Goal: Information Seeking & Learning: Learn about a topic

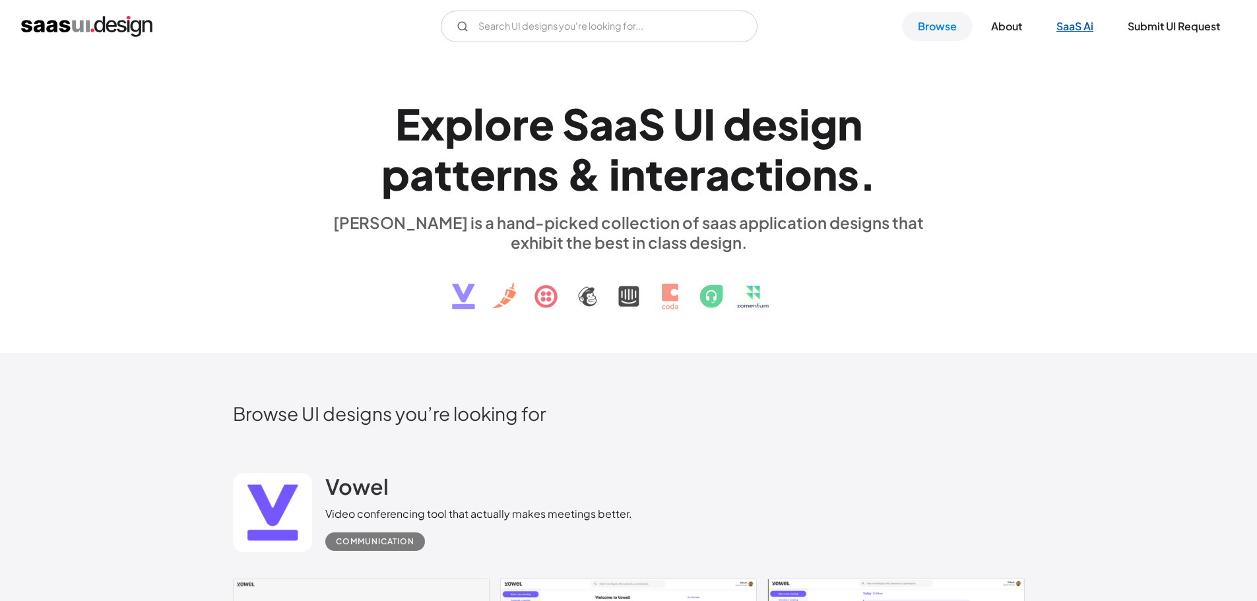
click at [1089, 28] on link "SaaS Ai" at bounding box center [1075, 26] width 69 height 29
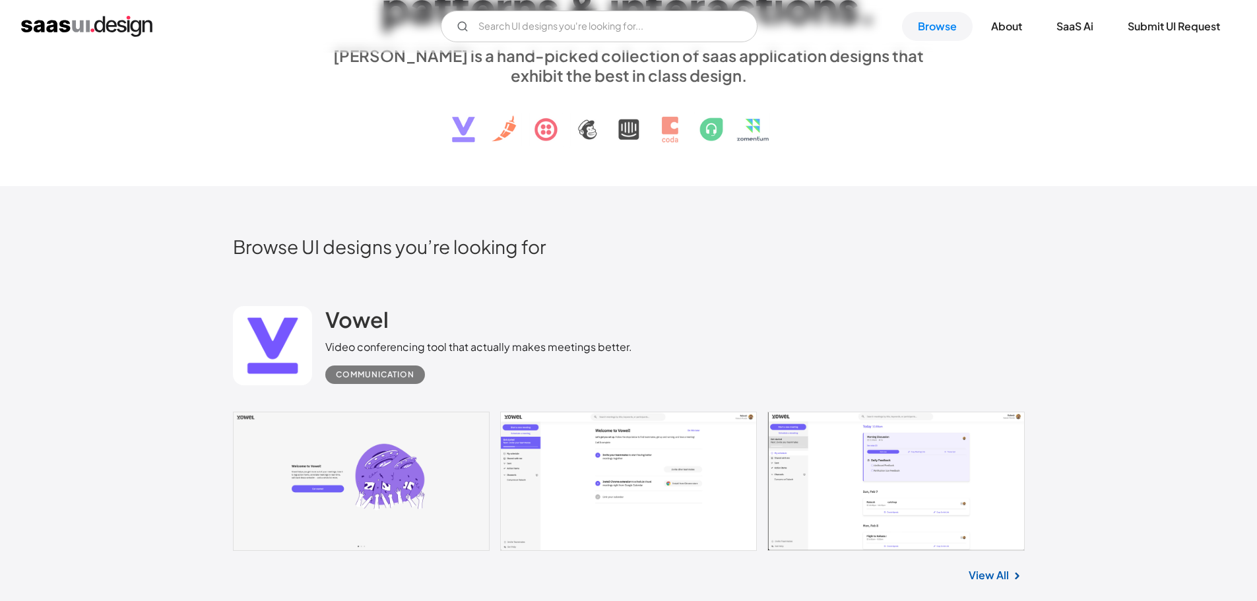
scroll to position [198, 0]
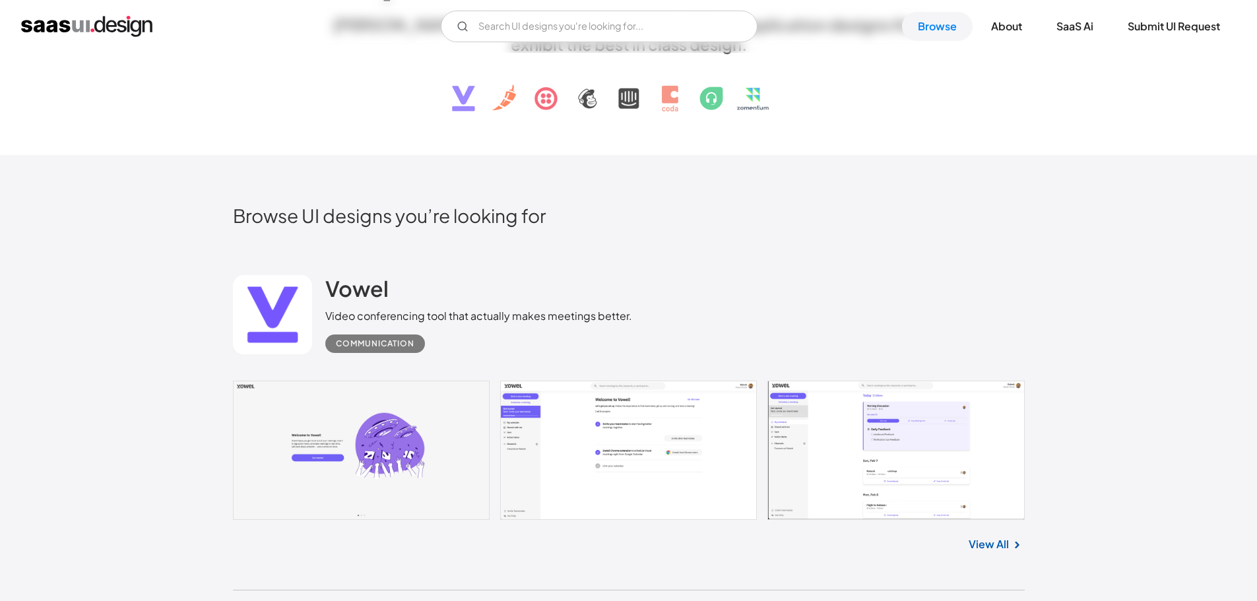
click at [371, 417] on link at bounding box center [629, 450] width 792 height 139
click at [989, 24] on link "About" at bounding box center [1006, 26] width 63 height 29
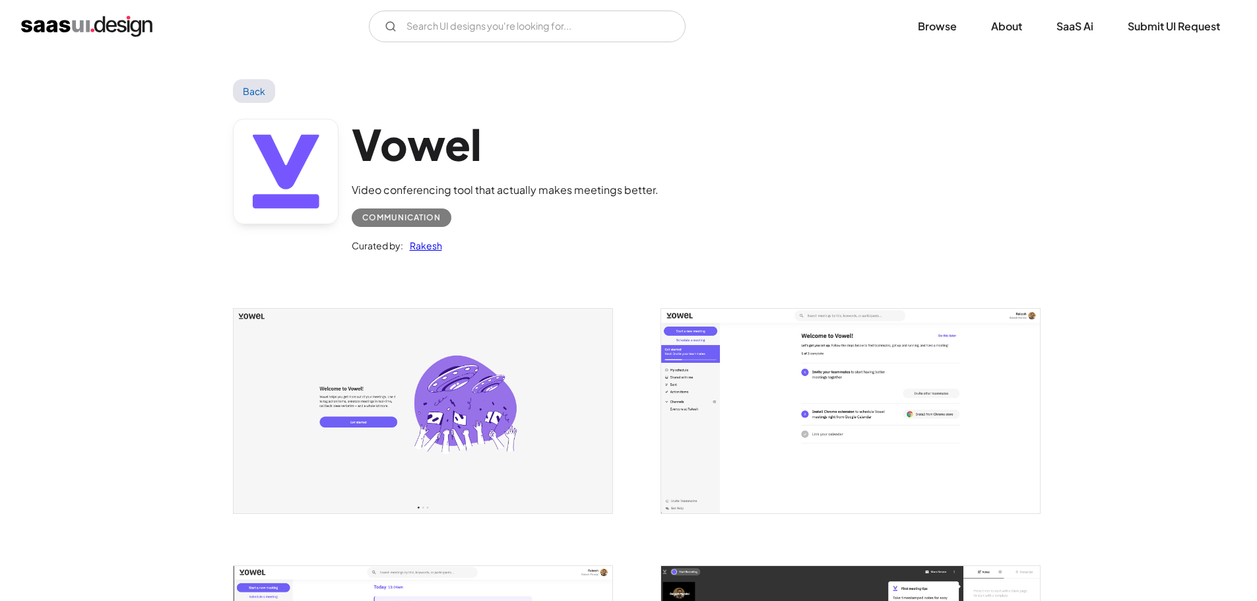
scroll to position [132, 0]
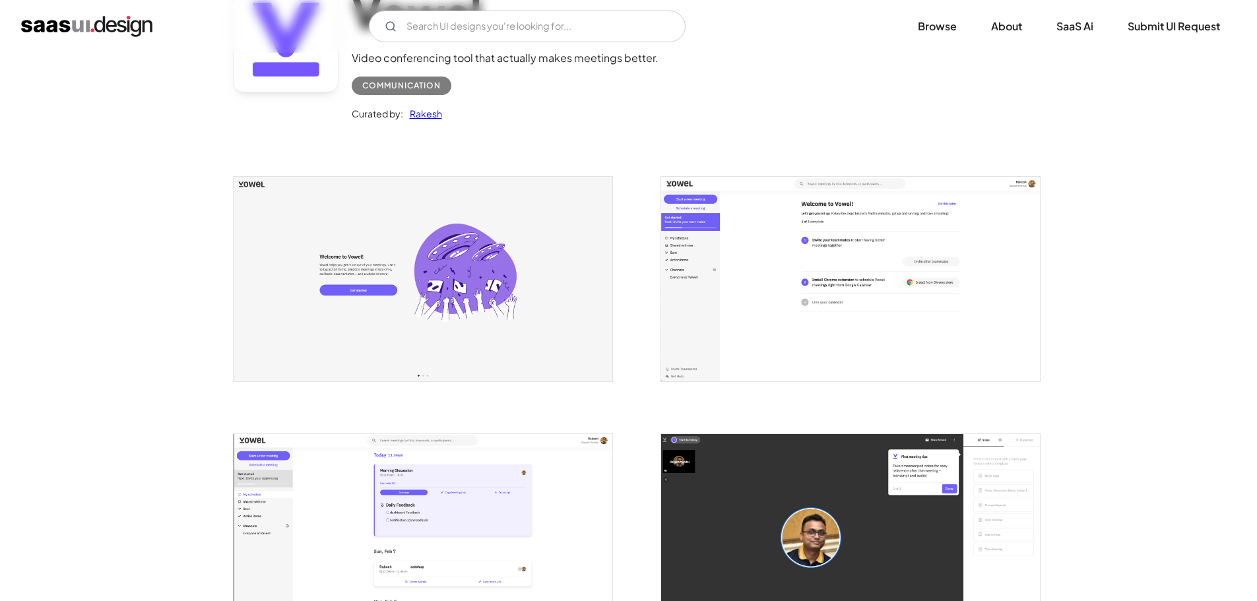
click at [533, 368] on img "open lightbox" at bounding box center [423, 279] width 379 height 204
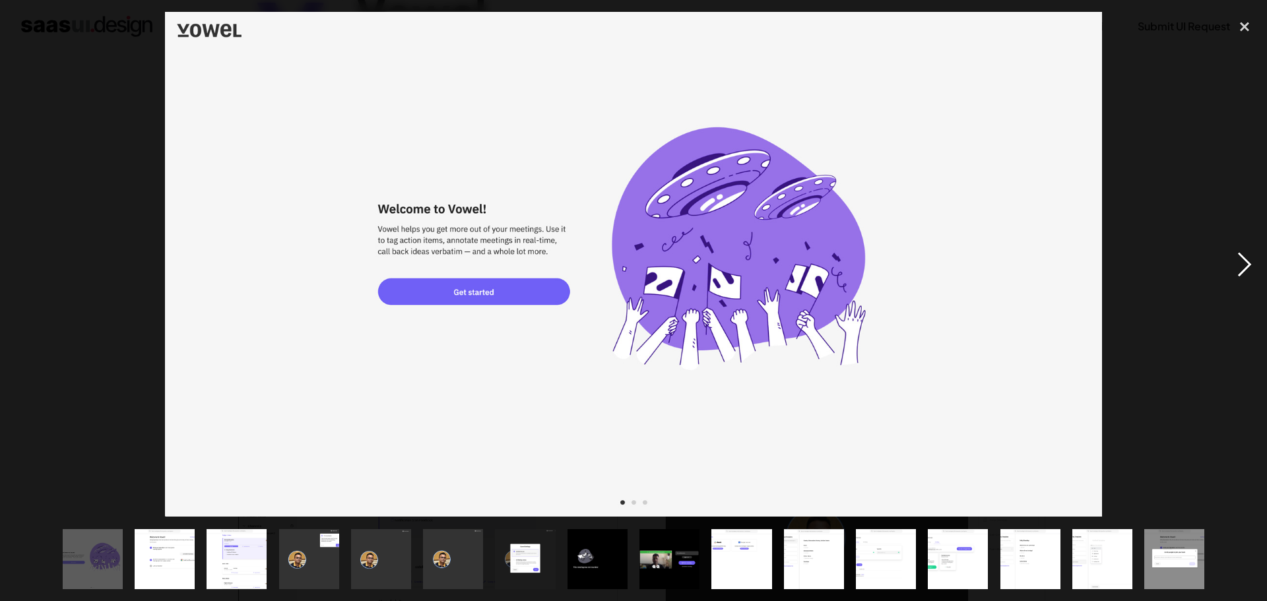
click at [1244, 263] on div "next image" at bounding box center [1244, 264] width 45 height 505
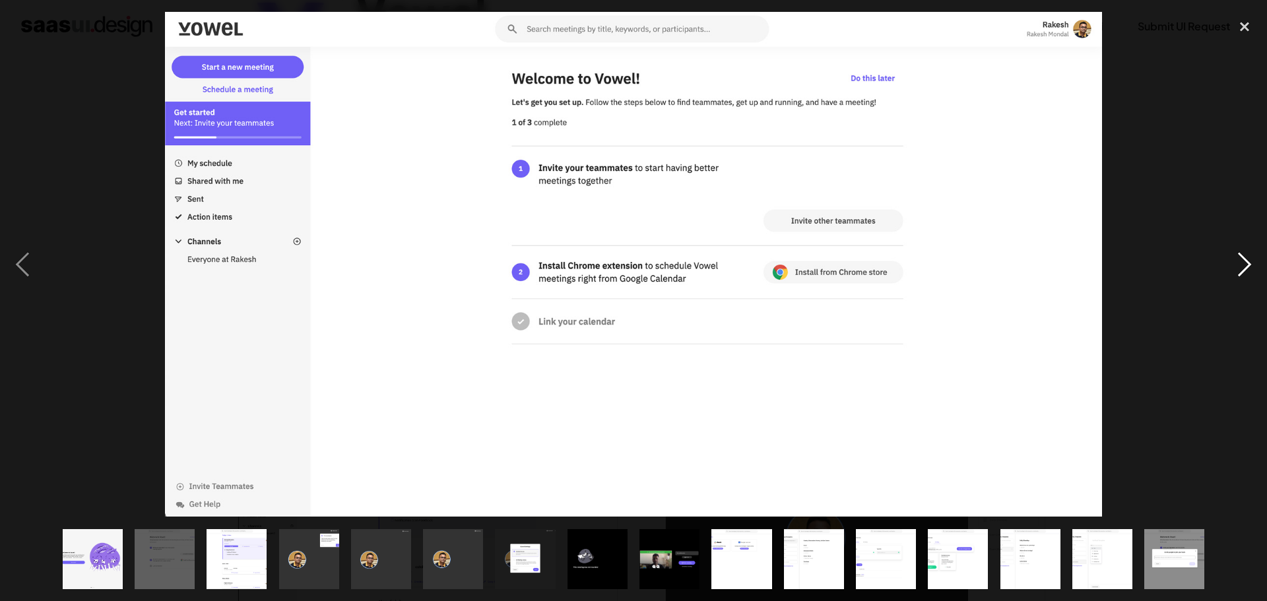
click at [1224, 267] on div "next image" at bounding box center [1244, 264] width 45 height 505
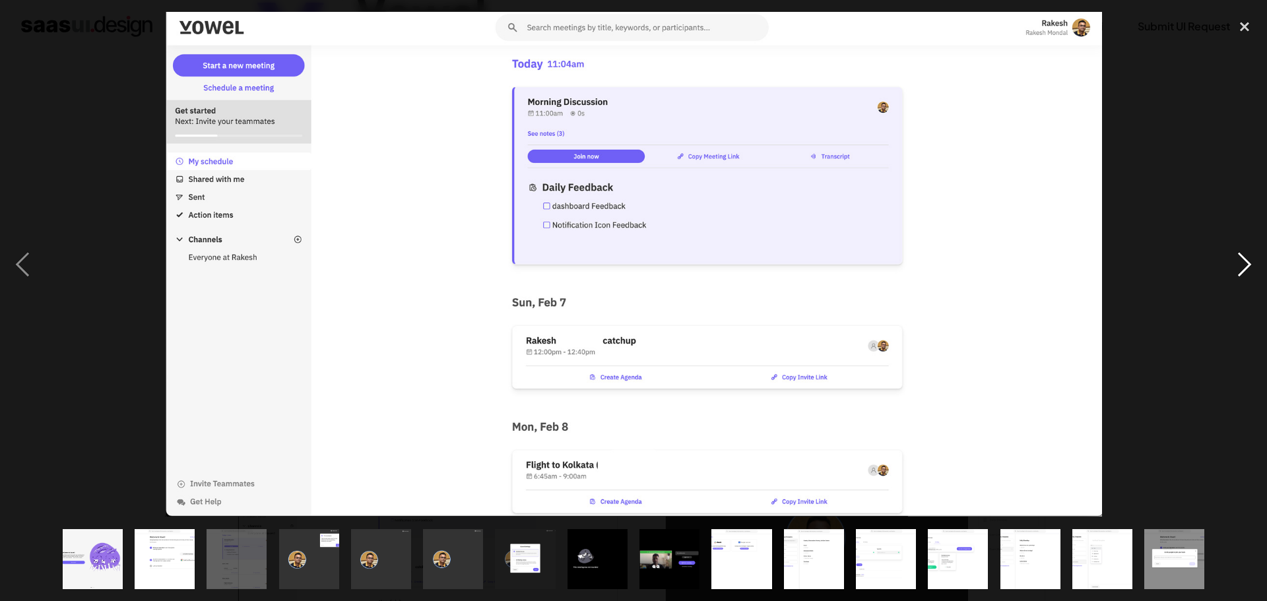
click at [1227, 267] on div "next image" at bounding box center [1244, 264] width 45 height 505
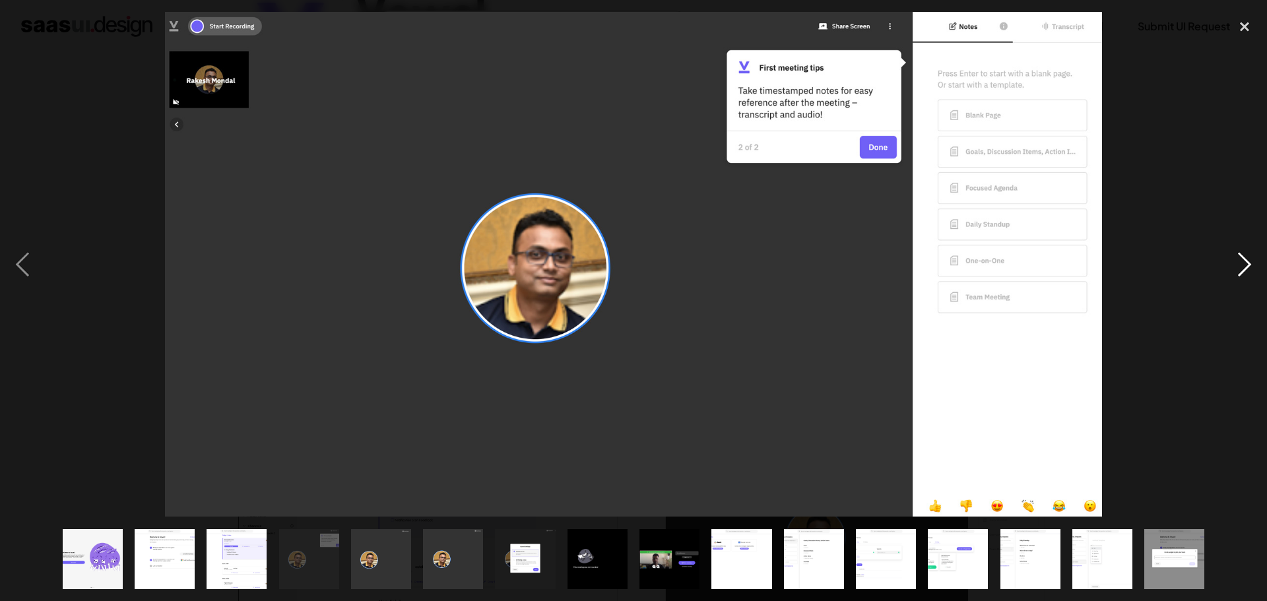
click at [1227, 267] on div "next image" at bounding box center [1244, 264] width 45 height 505
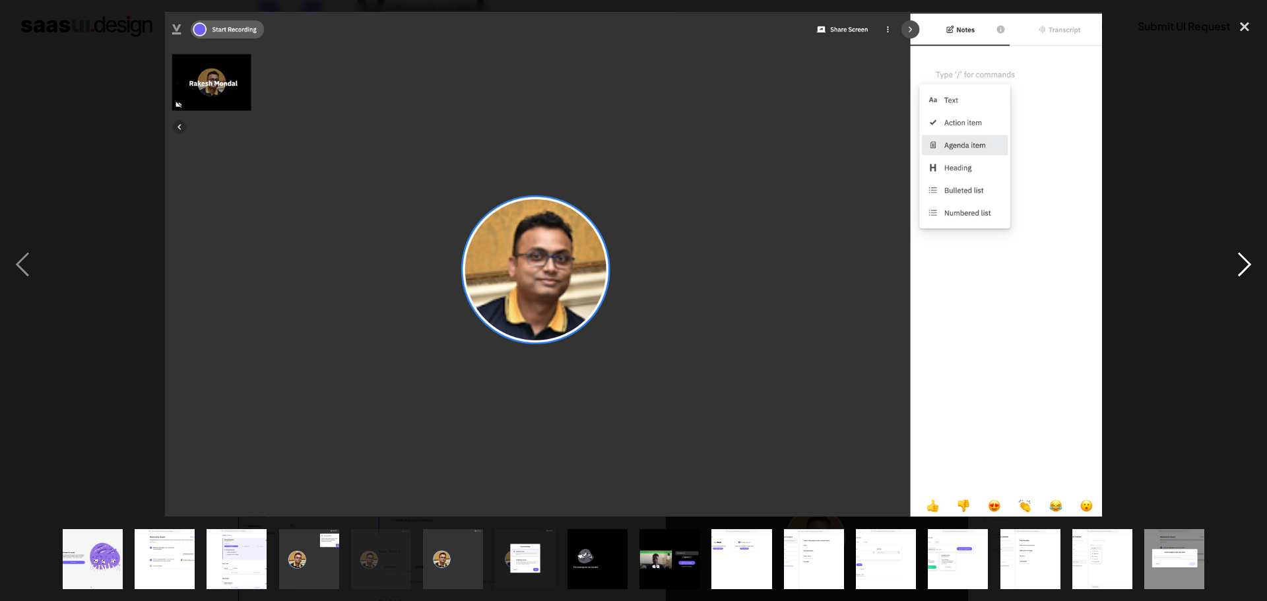
click at [1227, 267] on div "next image" at bounding box center [1244, 264] width 45 height 505
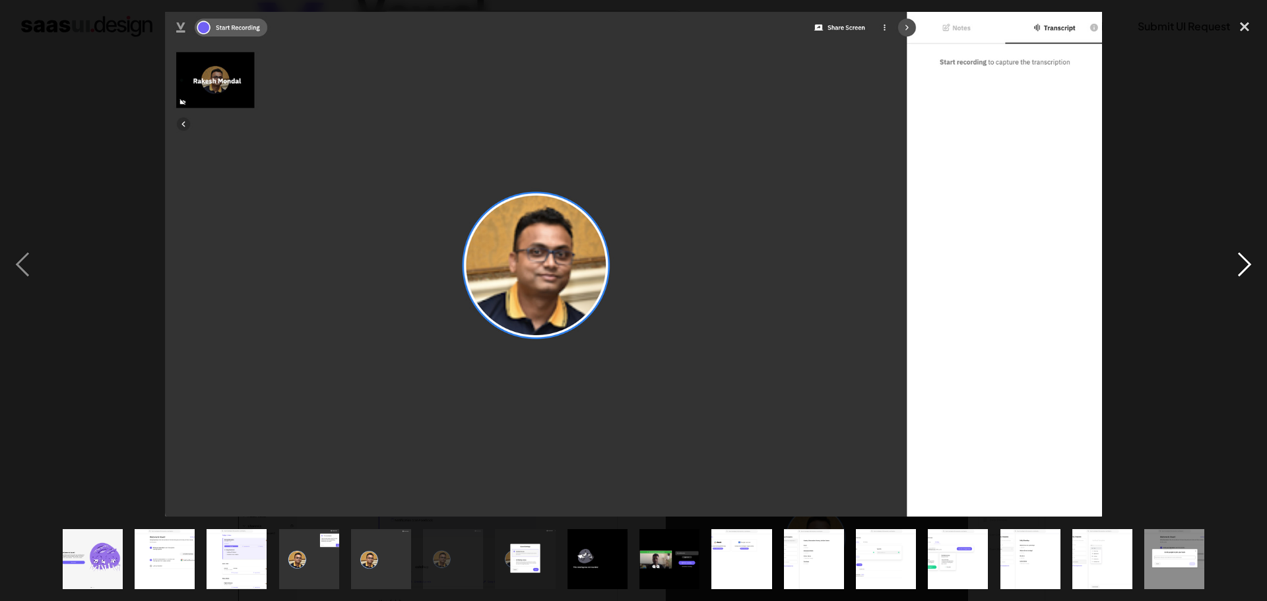
click at [1227, 267] on div "next image" at bounding box center [1244, 264] width 45 height 505
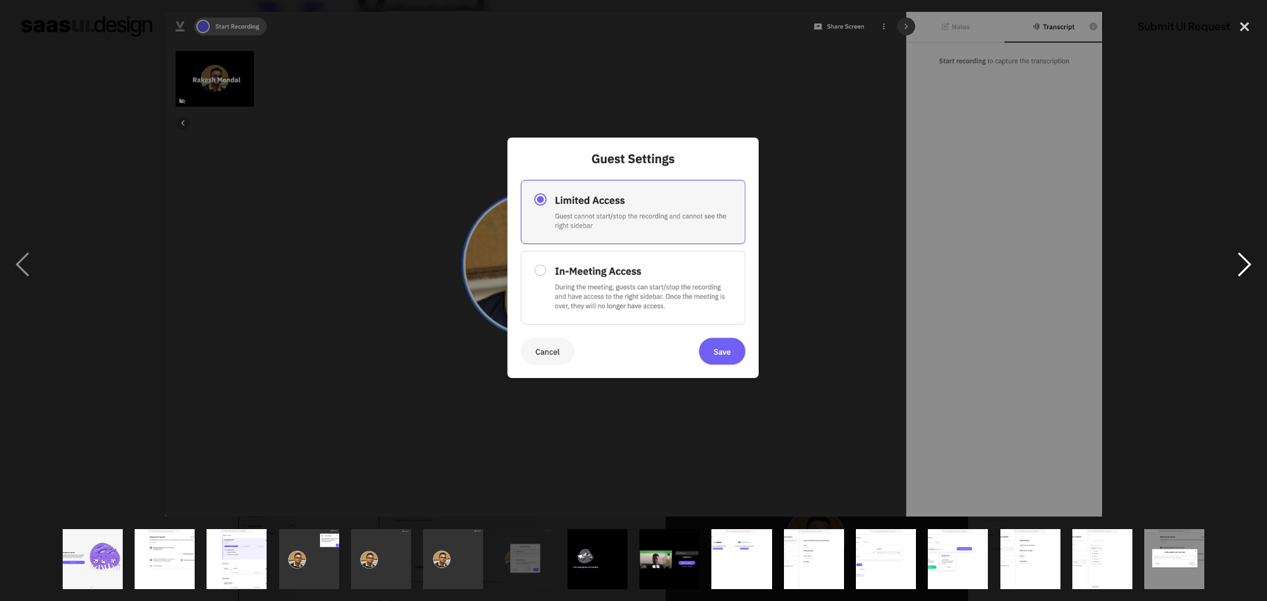
click at [1227, 267] on div "next image" at bounding box center [1244, 264] width 45 height 505
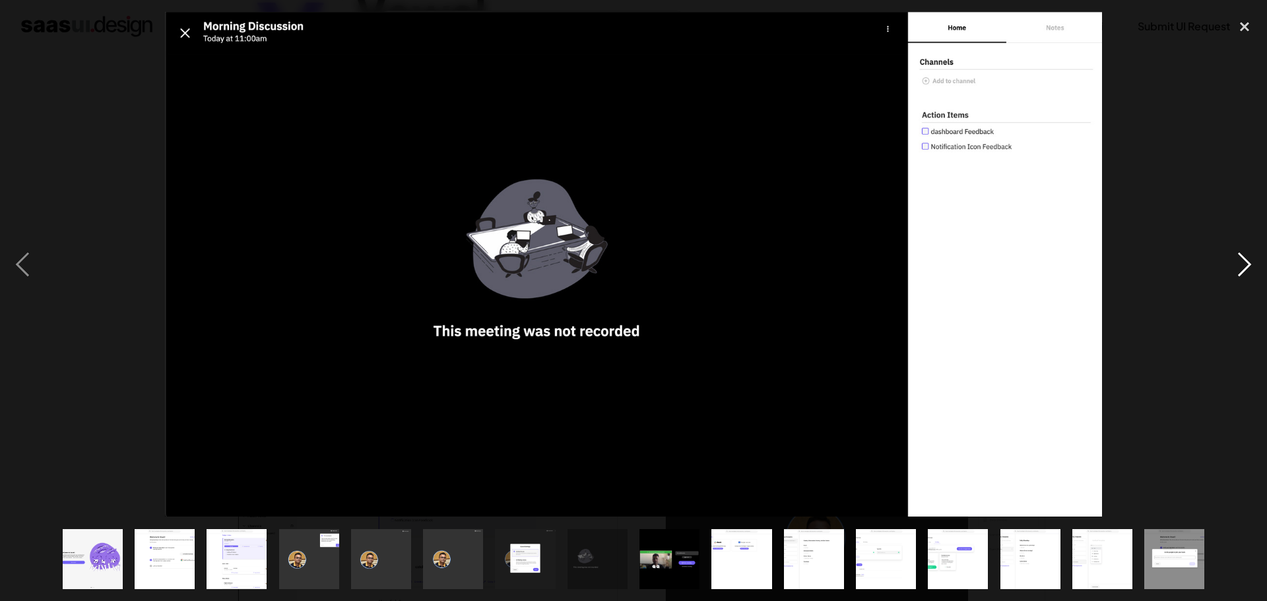
click at [1227, 267] on div "next image" at bounding box center [1244, 264] width 45 height 505
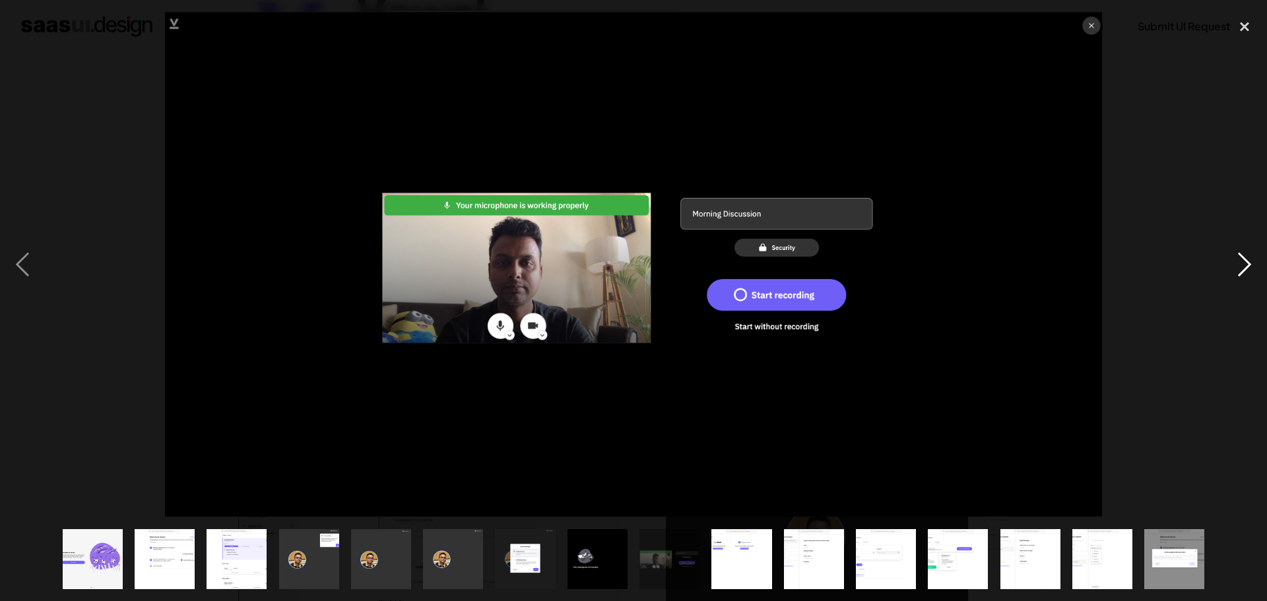
click at [1227, 267] on div "next image" at bounding box center [1244, 264] width 45 height 505
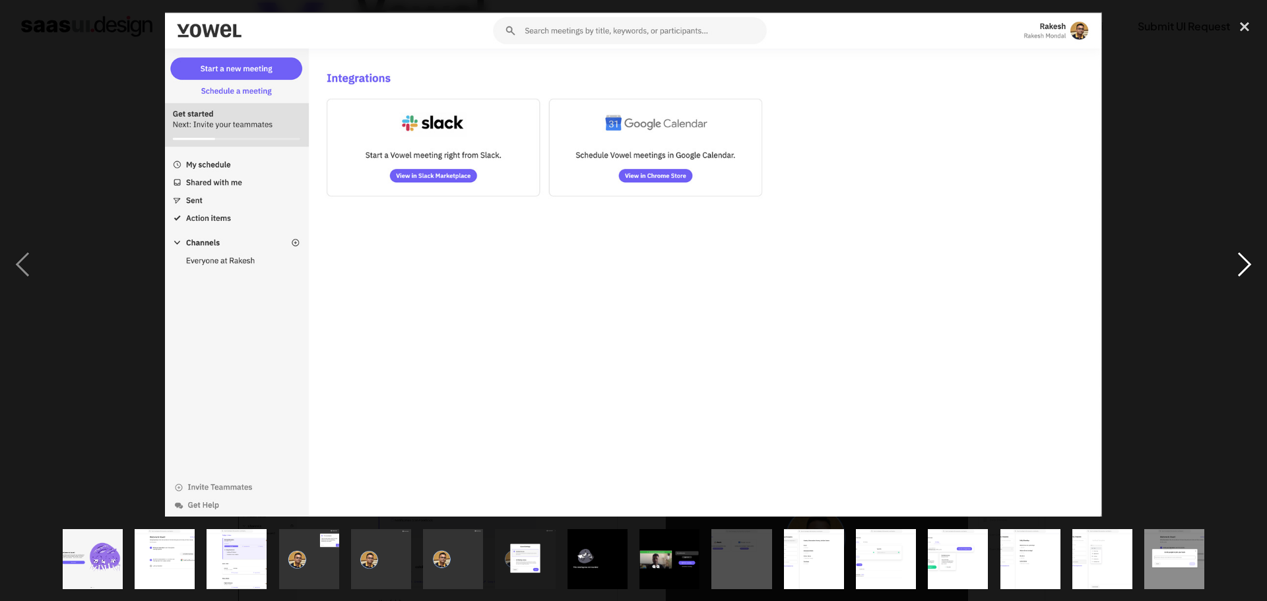
click at [1227, 267] on div "next image" at bounding box center [1244, 264] width 45 height 505
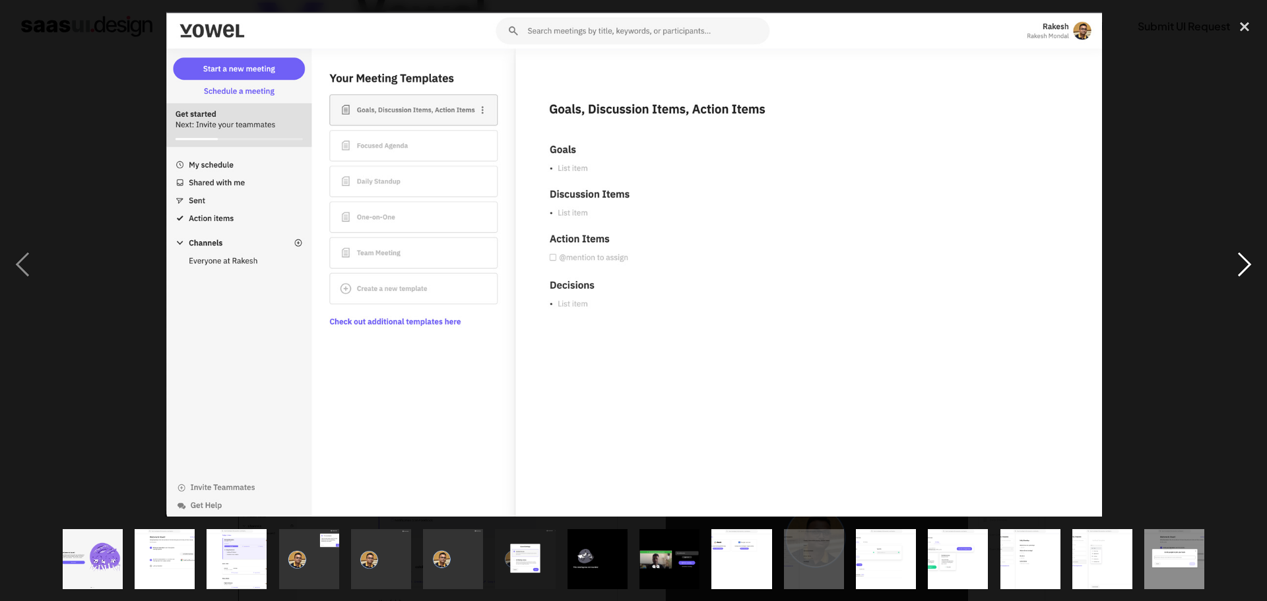
click at [1227, 267] on div "next image" at bounding box center [1244, 264] width 45 height 505
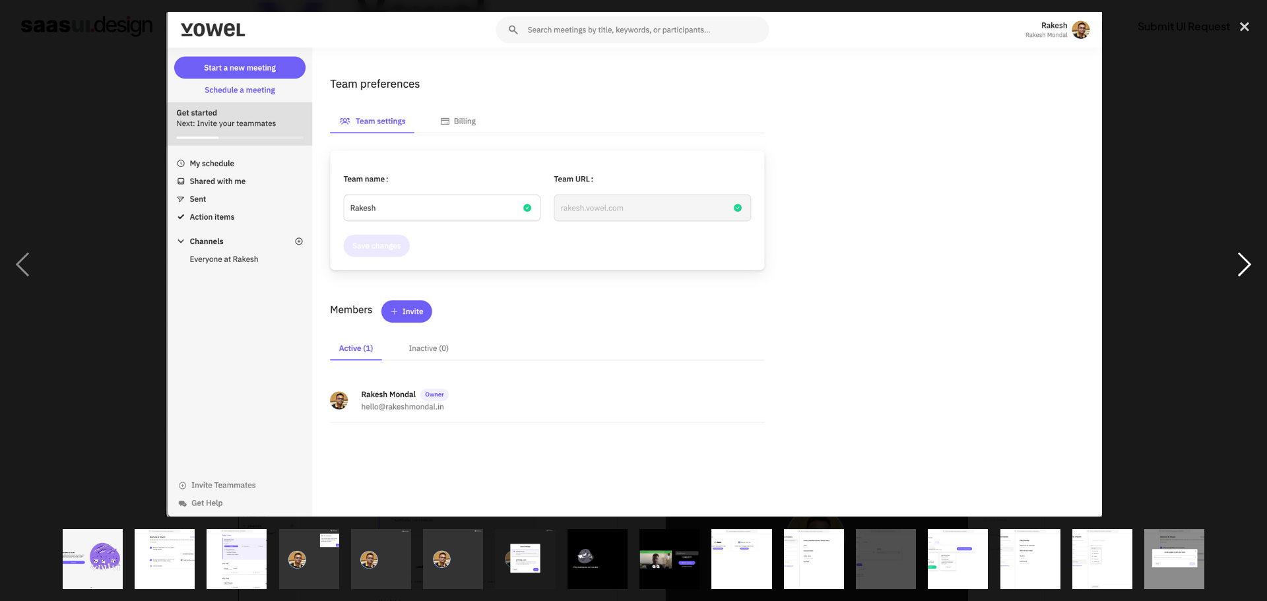
click at [1227, 267] on div "next image" at bounding box center [1244, 264] width 45 height 505
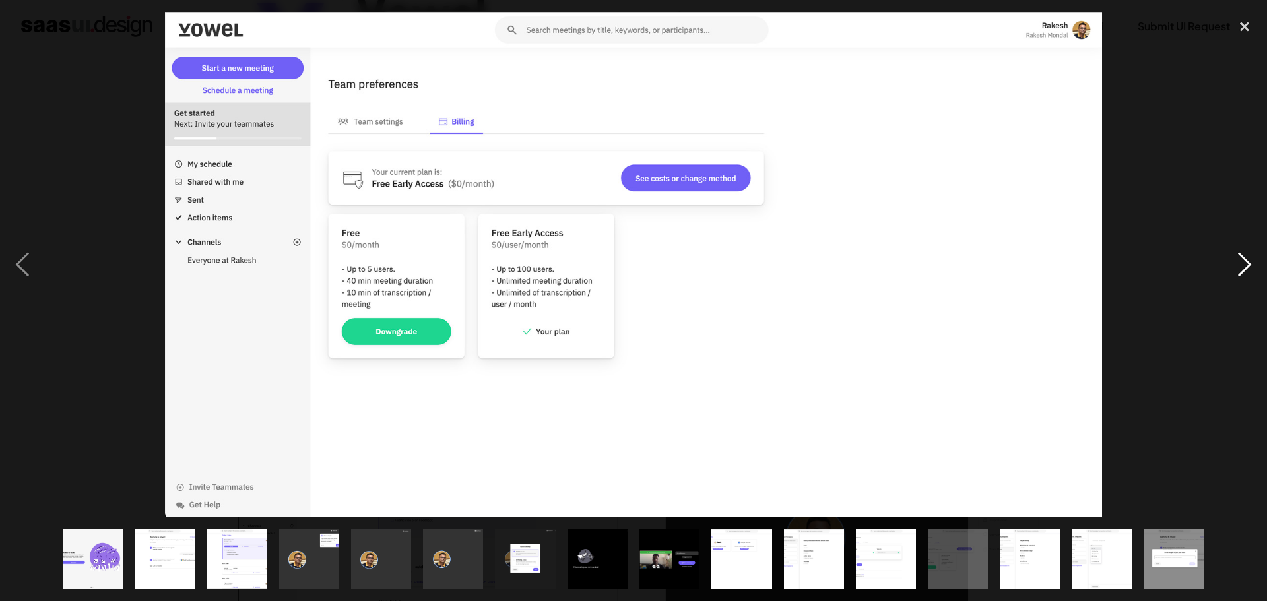
click at [1227, 267] on div "next image" at bounding box center [1244, 264] width 45 height 505
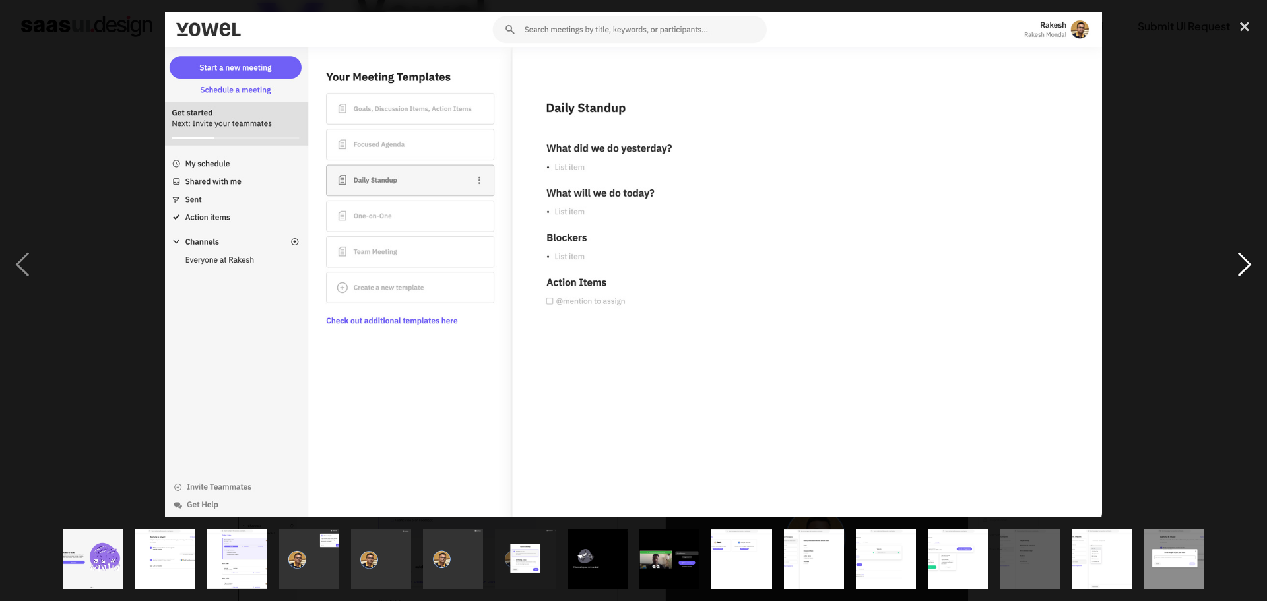
click at [1227, 267] on div "next image" at bounding box center [1244, 264] width 45 height 505
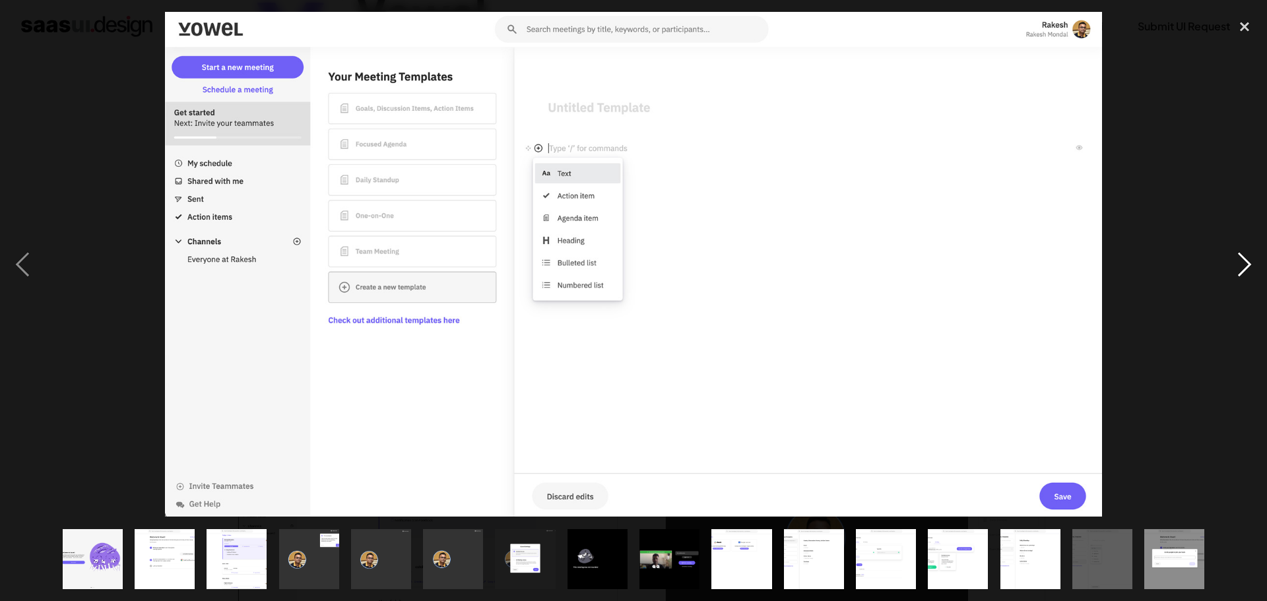
click at [1227, 267] on div "next image" at bounding box center [1244, 264] width 45 height 505
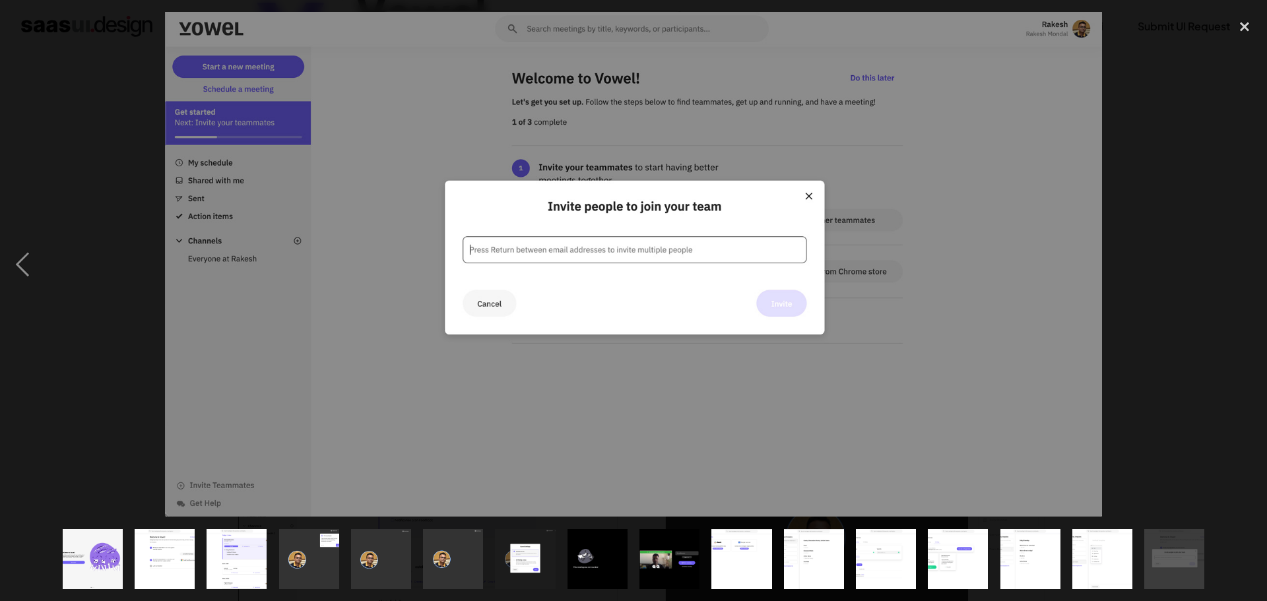
click at [1227, 267] on div "next image" at bounding box center [1244, 264] width 45 height 505
drag, startPoint x: 1254, startPoint y: 31, endPoint x: 1238, endPoint y: 32, distance: 15.2
click at [1253, 31] on div "close lightbox" at bounding box center [1244, 26] width 45 height 29
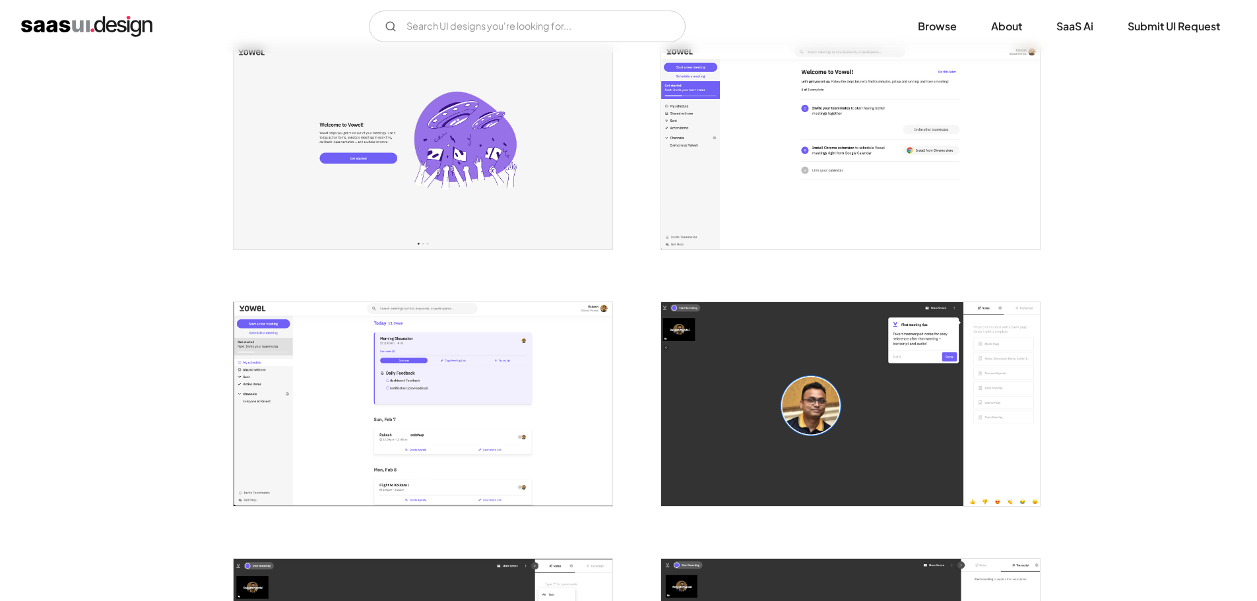
scroll to position [0, 0]
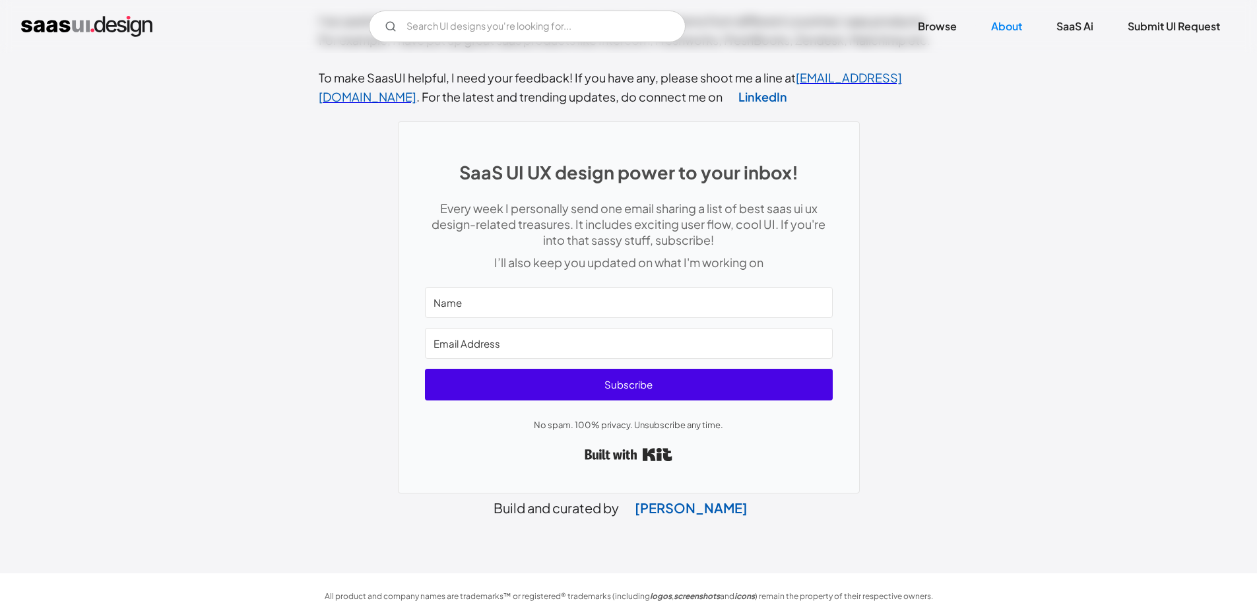
scroll to position [504, 0]
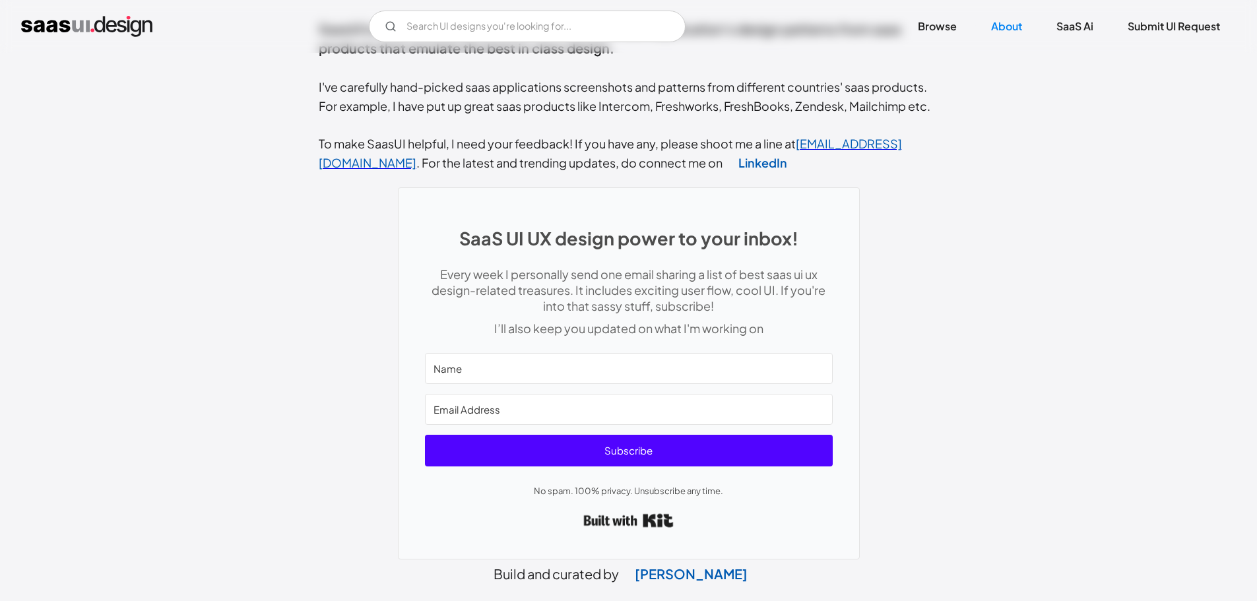
click at [651, 509] on link "Built with Kit" at bounding box center [628, 521] width 90 height 24
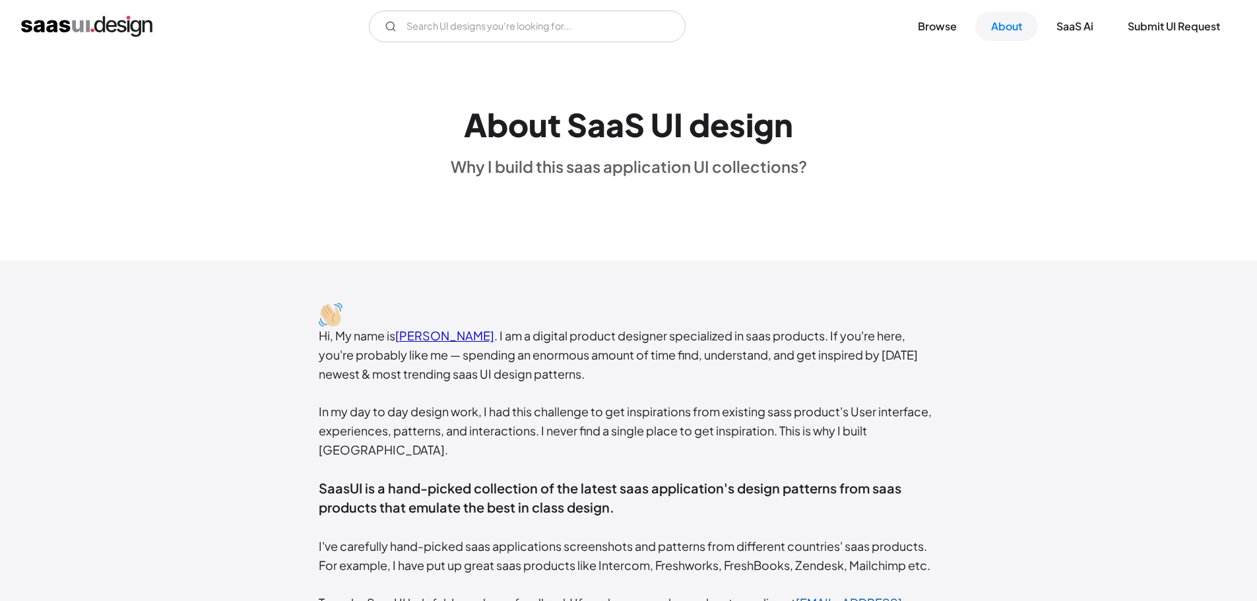
scroll to position [0, 0]
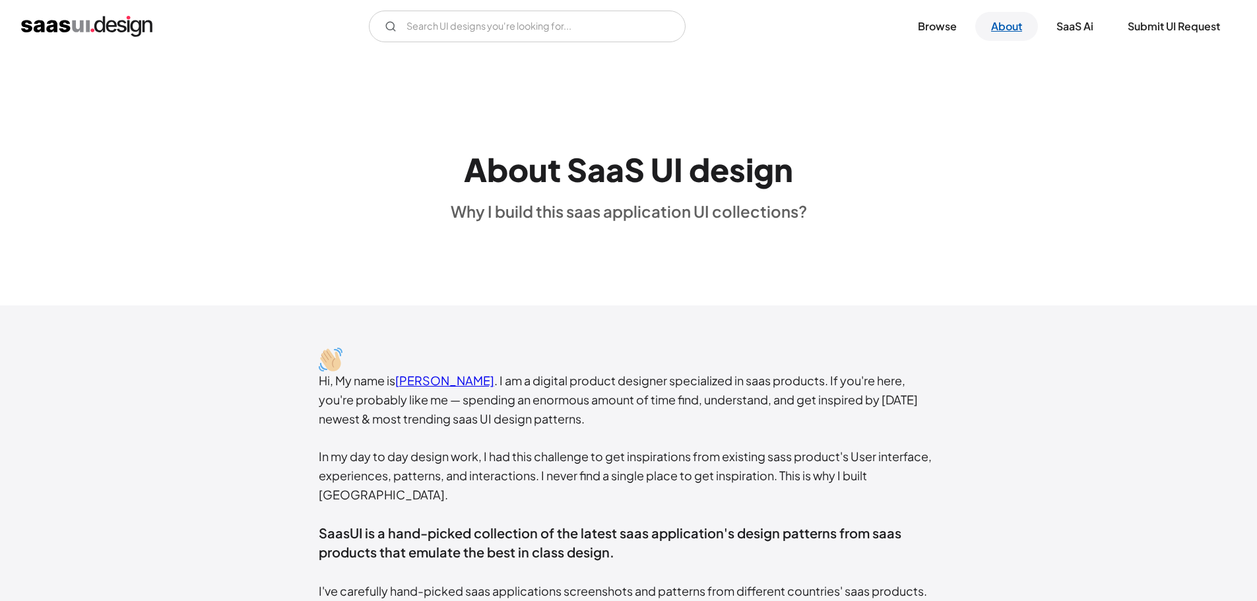
click at [988, 33] on link "About" at bounding box center [1006, 26] width 63 height 29
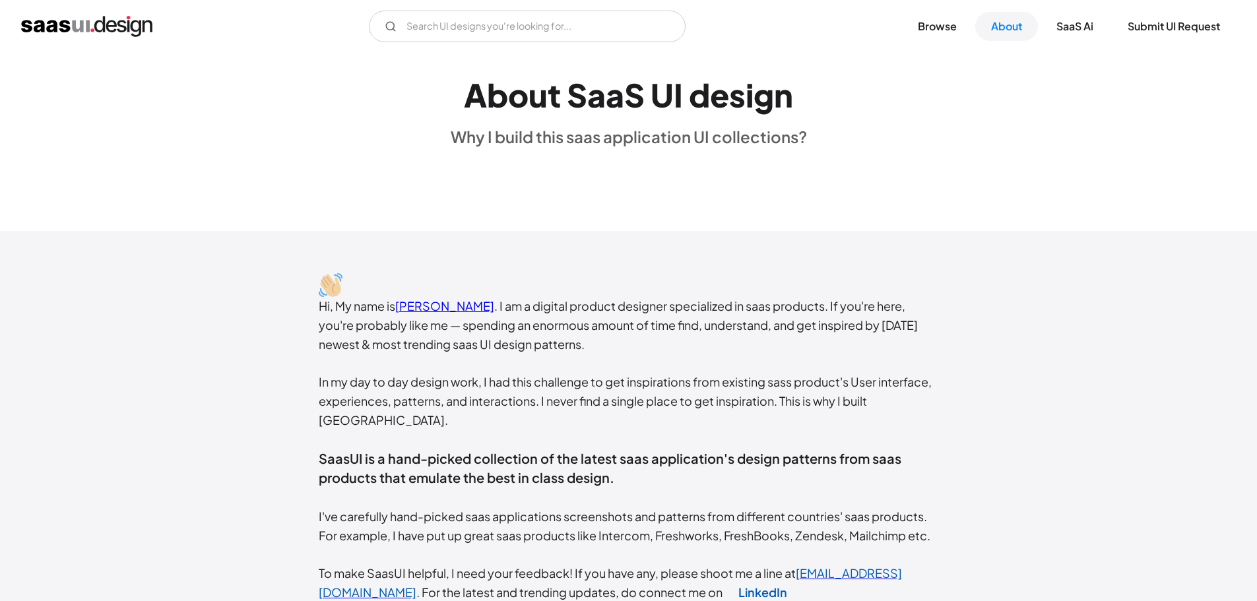
scroll to position [132, 0]
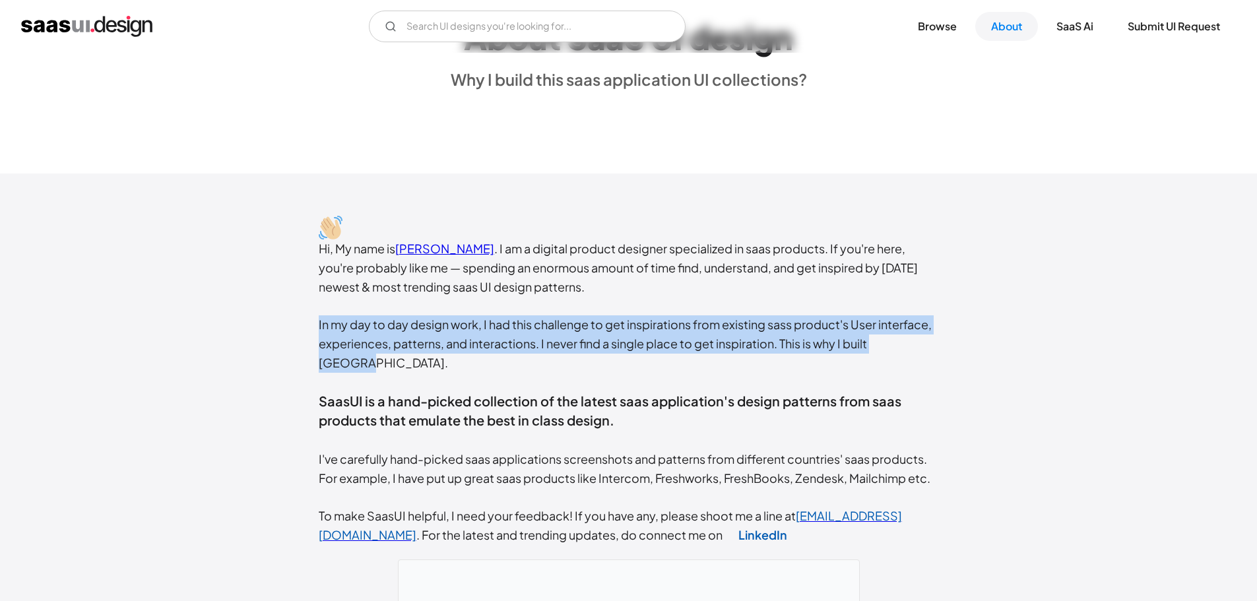
drag, startPoint x: 316, startPoint y: 329, endPoint x: 957, endPoint y: 338, distance: 640.7
click at [957, 338] on div "Hi, My name is Rakesh Mondal . I am a digital product designer specialized in s…" at bounding box center [628, 593] width 1257 height 838
drag, startPoint x: 377, startPoint y: 343, endPoint x: 387, endPoint y: 344, distance: 9.3
click at [377, 343] on div "Hi, My name is Rakesh Mondal . I am a digital product designer specialized in s…" at bounding box center [629, 392] width 620 height 305
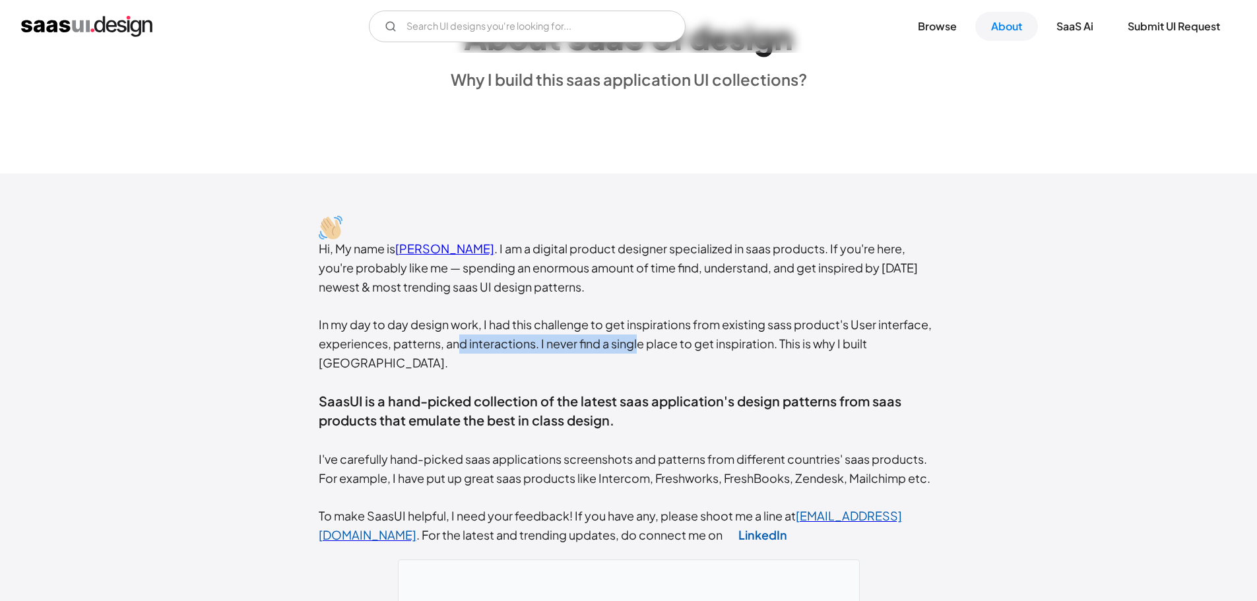
drag, startPoint x: 461, startPoint y: 349, endPoint x: 639, endPoint y: 348, distance: 177.5
click at [639, 348] on div "Hi, My name is Rakesh Mondal . I am a digital product designer specialized in s…" at bounding box center [629, 392] width 620 height 305
click at [636, 366] on div "Hi, My name is Rakesh Mondal . I am a digital product designer specialized in s…" at bounding box center [629, 392] width 620 height 305
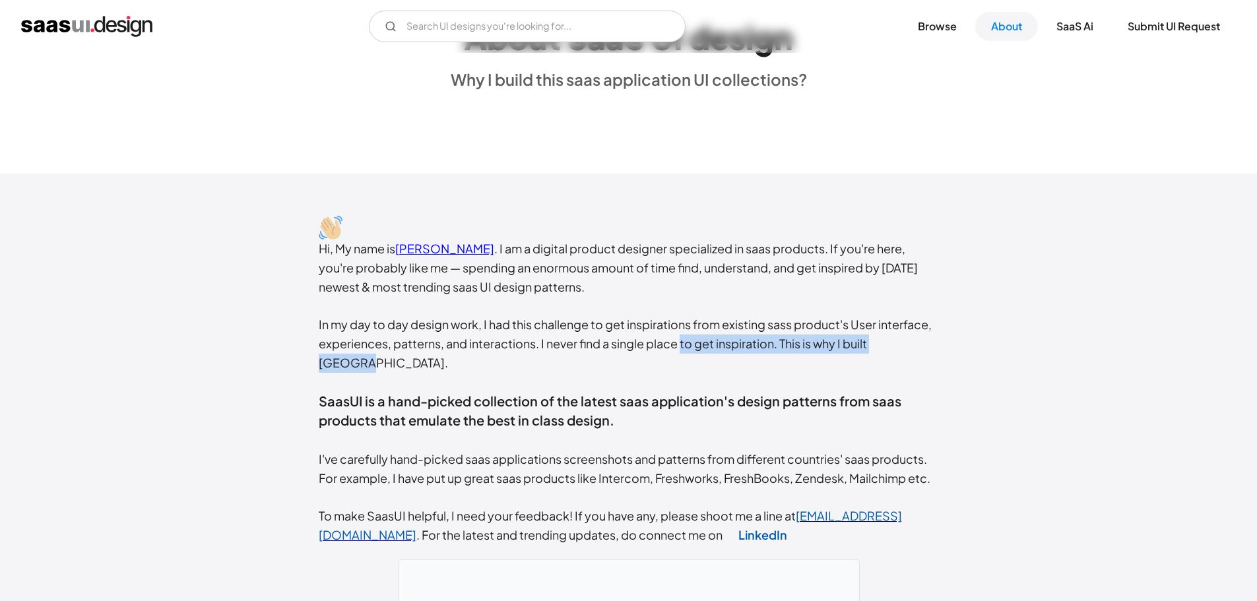
drag, startPoint x: 682, startPoint y: 344, endPoint x: 934, endPoint y: 343, distance: 252.0
click at [934, 343] on div "Hi, My name is Rakesh Mondal . I am a digital product designer specialized in s…" at bounding box center [629, 392] width 620 height 305
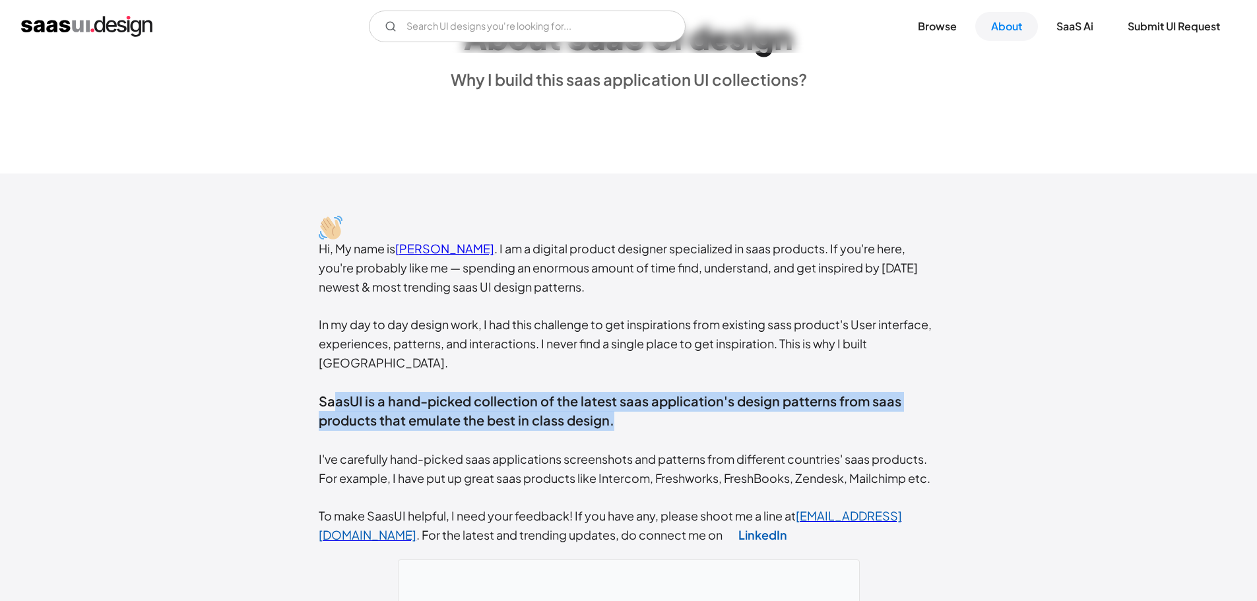
drag, startPoint x: 338, startPoint y: 376, endPoint x: 628, endPoint y: 404, distance: 291.6
click at [628, 404] on div "Hi, My name is Rakesh Mondal . I am a digital product designer specialized in s…" at bounding box center [629, 392] width 620 height 305
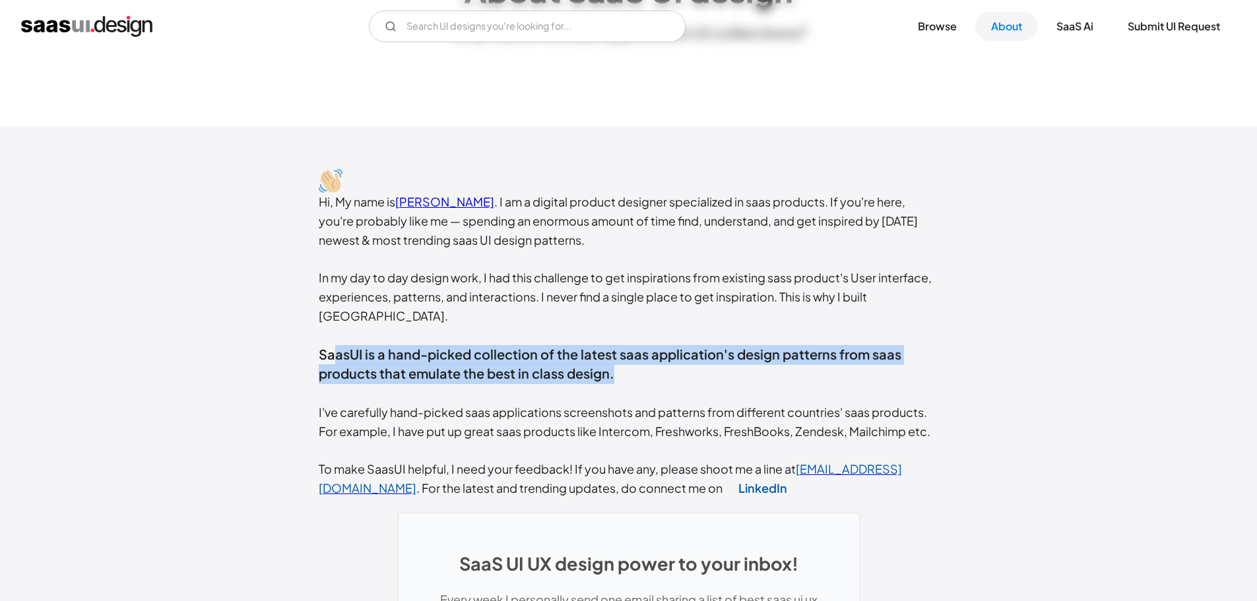
scroll to position [198, 0]
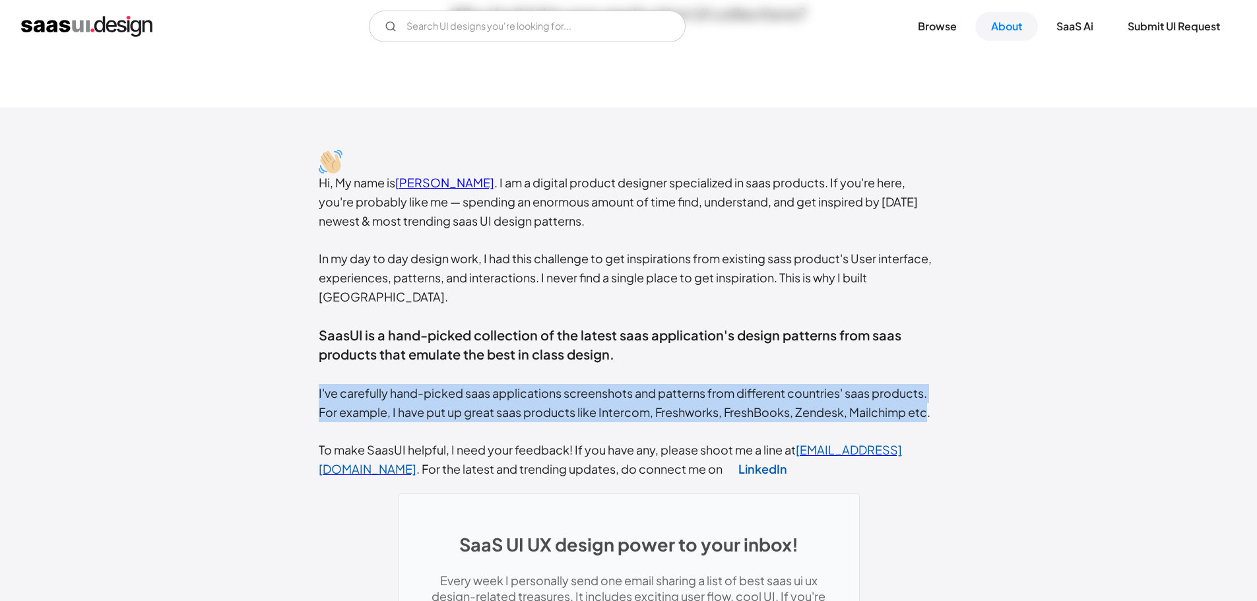
drag, startPoint x: 317, startPoint y: 373, endPoint x: 928, endPoint y: 390, distance: 611.2
click at [928, 390] on div "Hi, My name is Rakesh Mondal . I am a digital product designer specialized in s…" at bounding box center [628, 527] width 1257 height 838
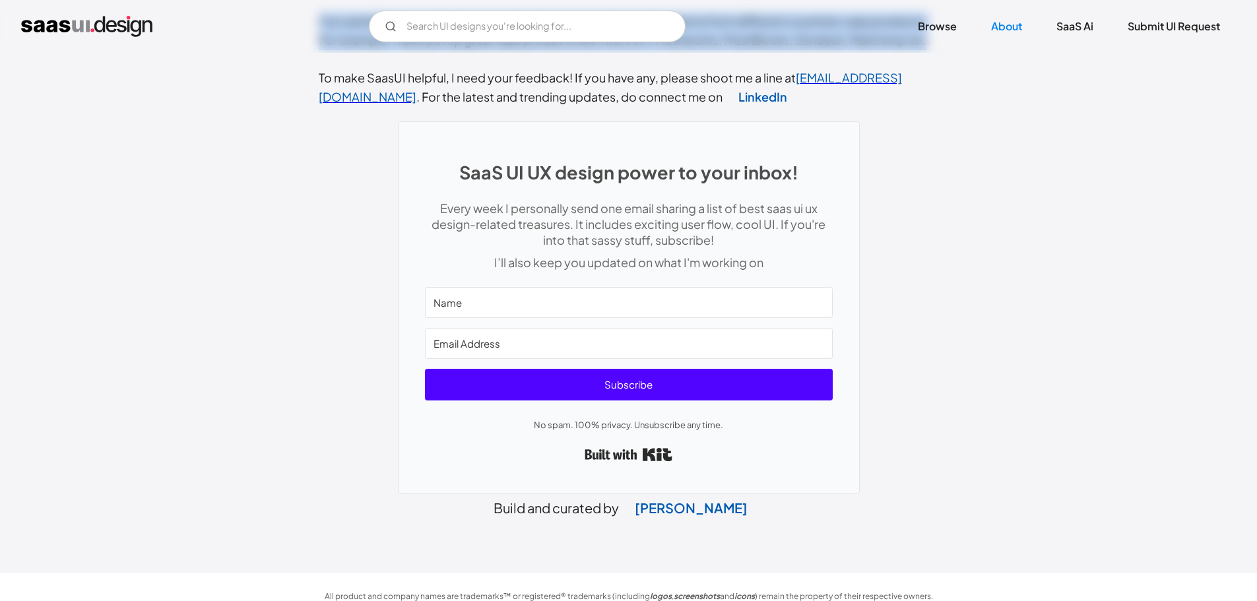
scroll to position [174, 0]
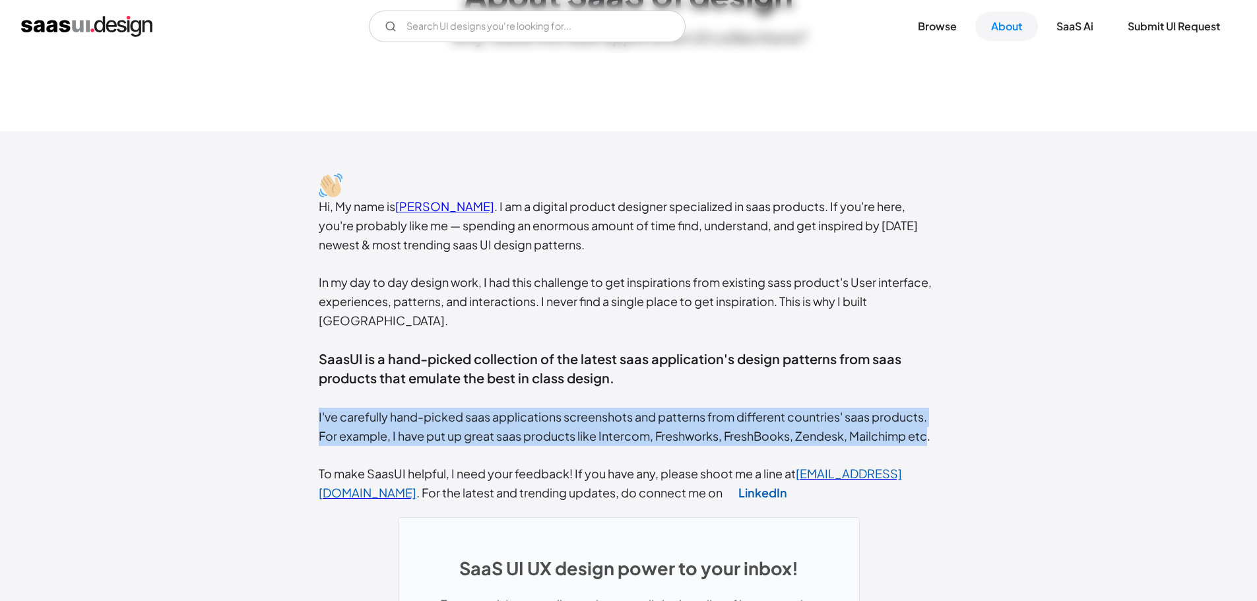
click at [47, 24] on img "home" at bounding box center [86, 26] width 131 height 21
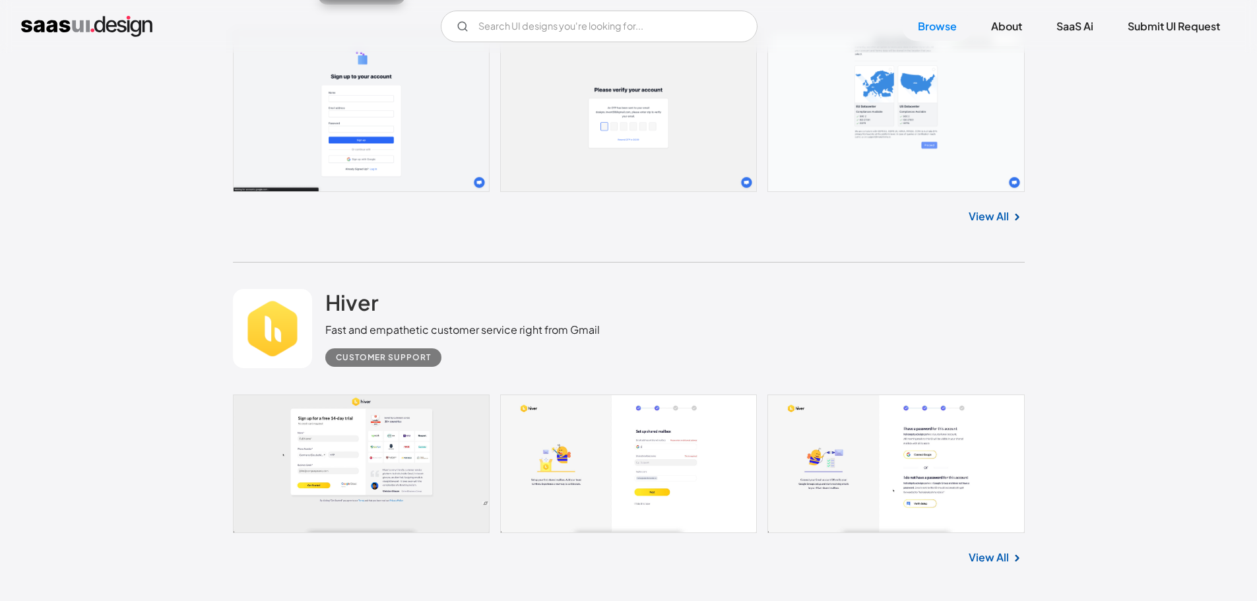
scroll to position [34151, 0]
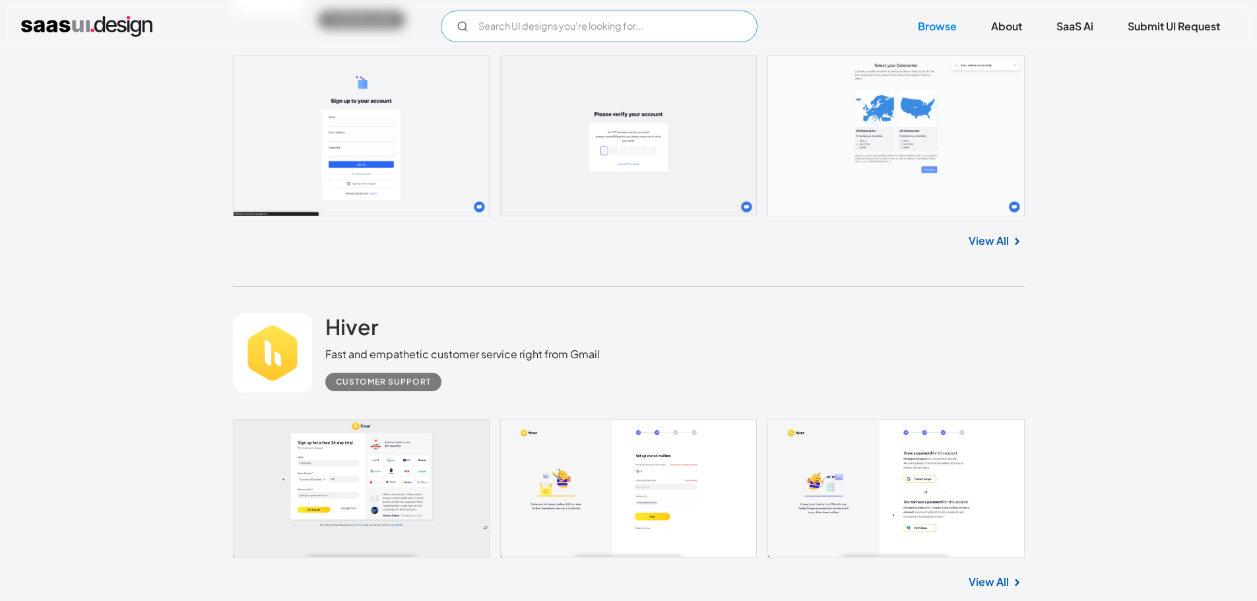
click at [515, 27] on input "Email Form" at bounding box center [599, 27] width 317 height 32
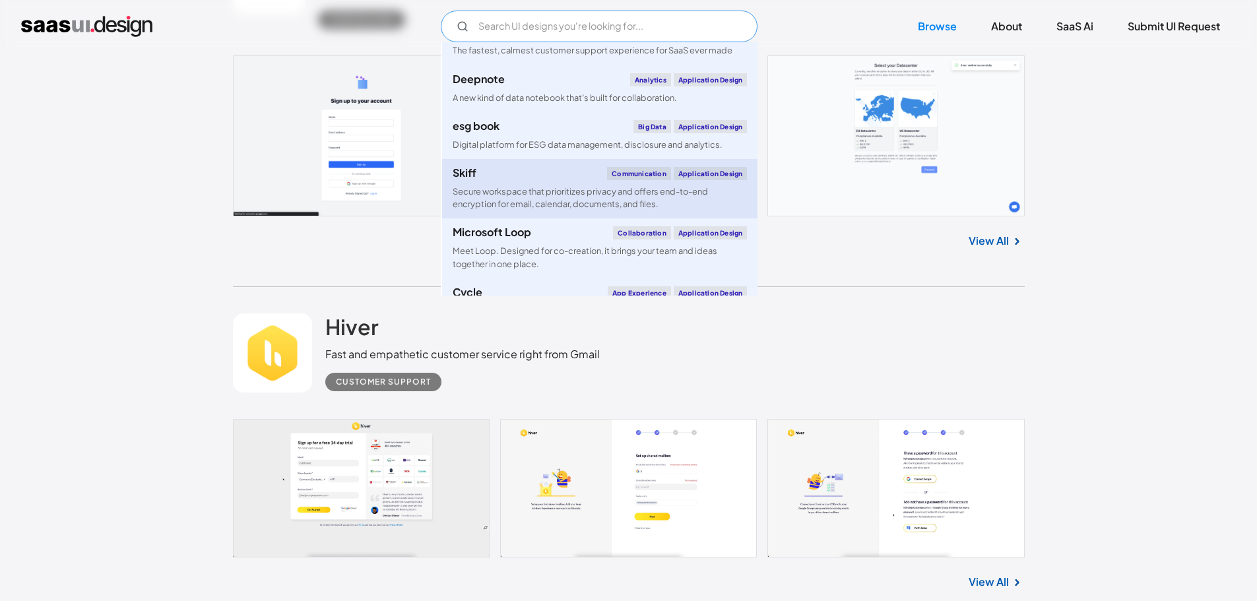
scroll to position [3431, 0]
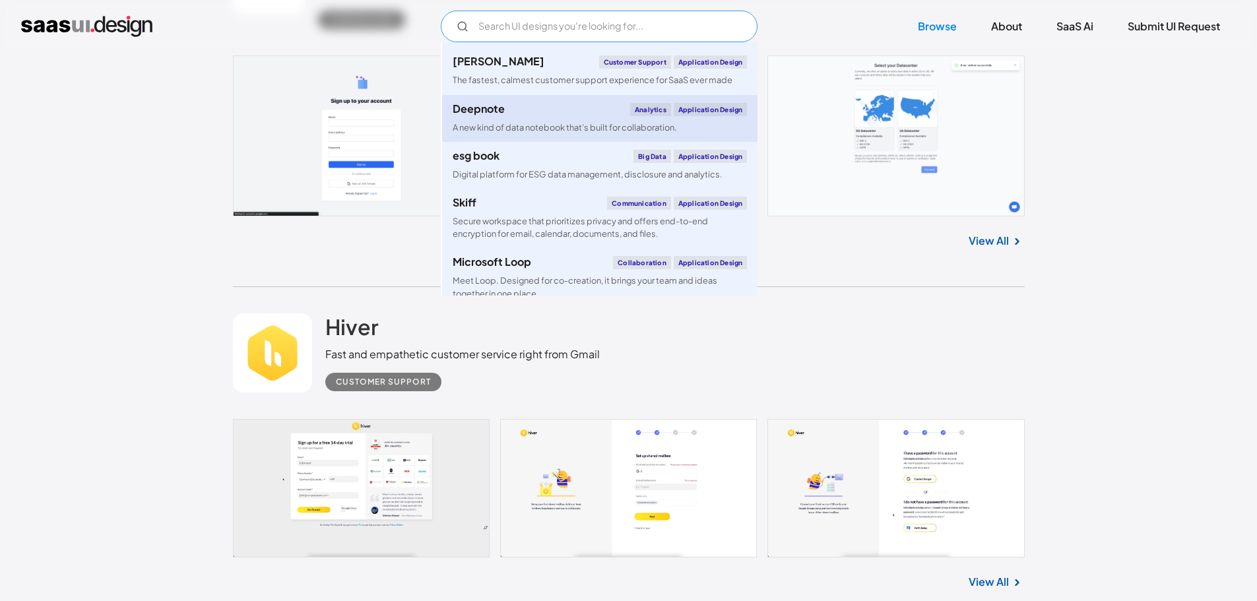
click at [519, 116] on div "Deepnote Analytics Application Design" at bounding box center [600, 109] width 294 height 13
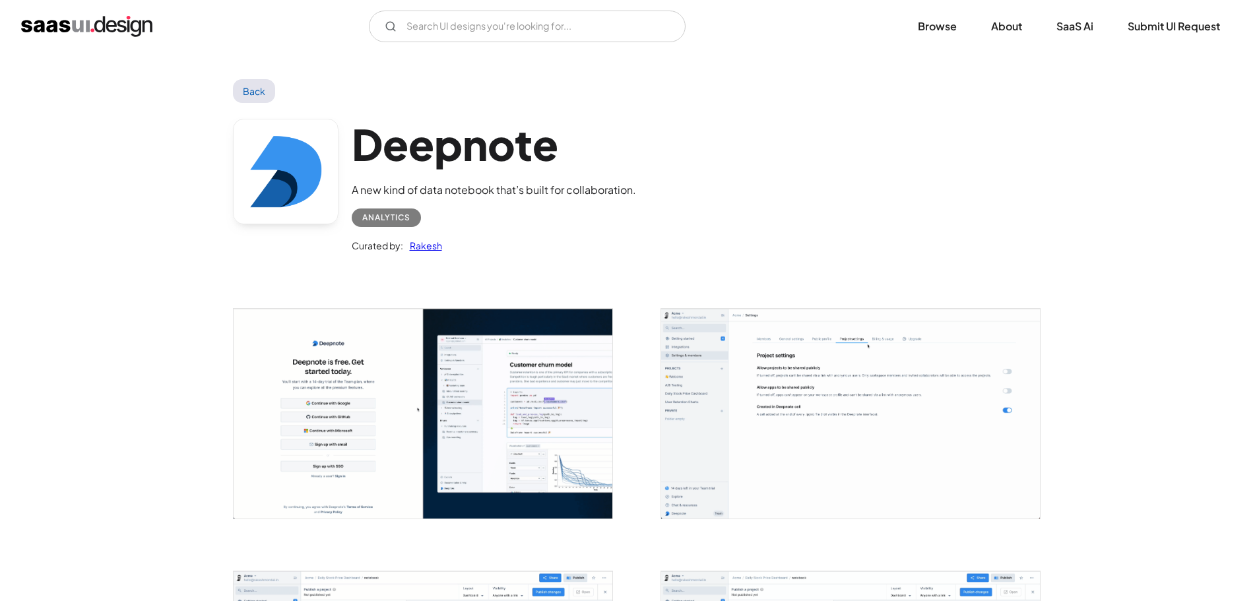
click at [323, 406] on img "open lightbox" at bounding box center [423, 414] width 379 height 210
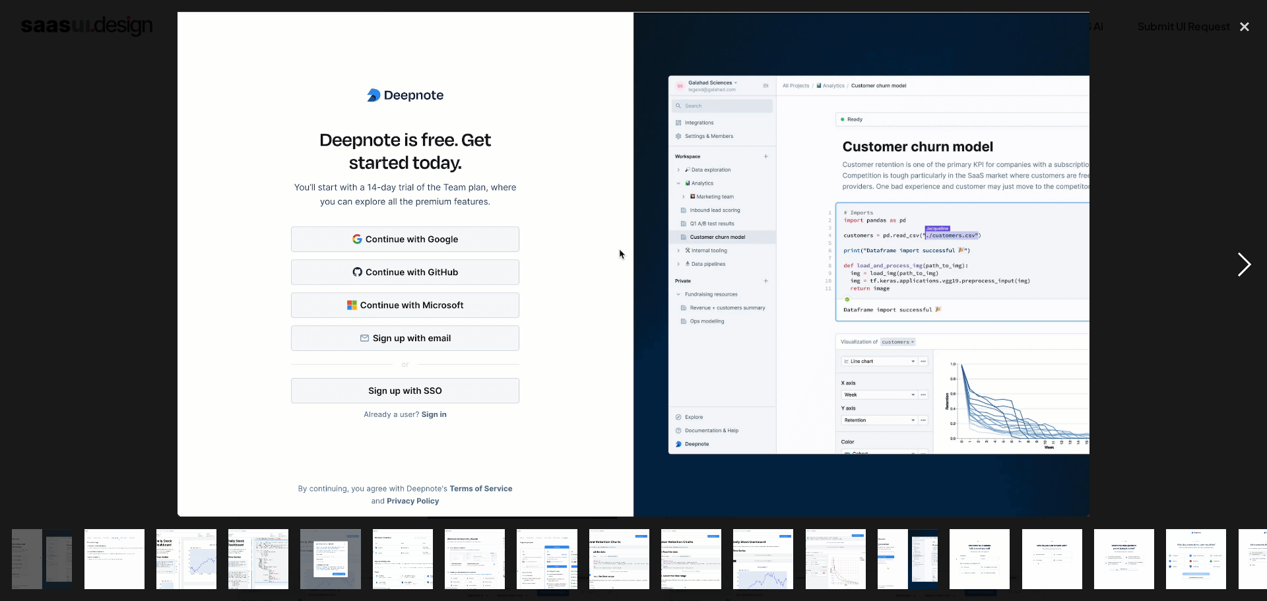
click at [1248, 274] on div "next image" at bounding box center [1244, 264] width 45 height 505
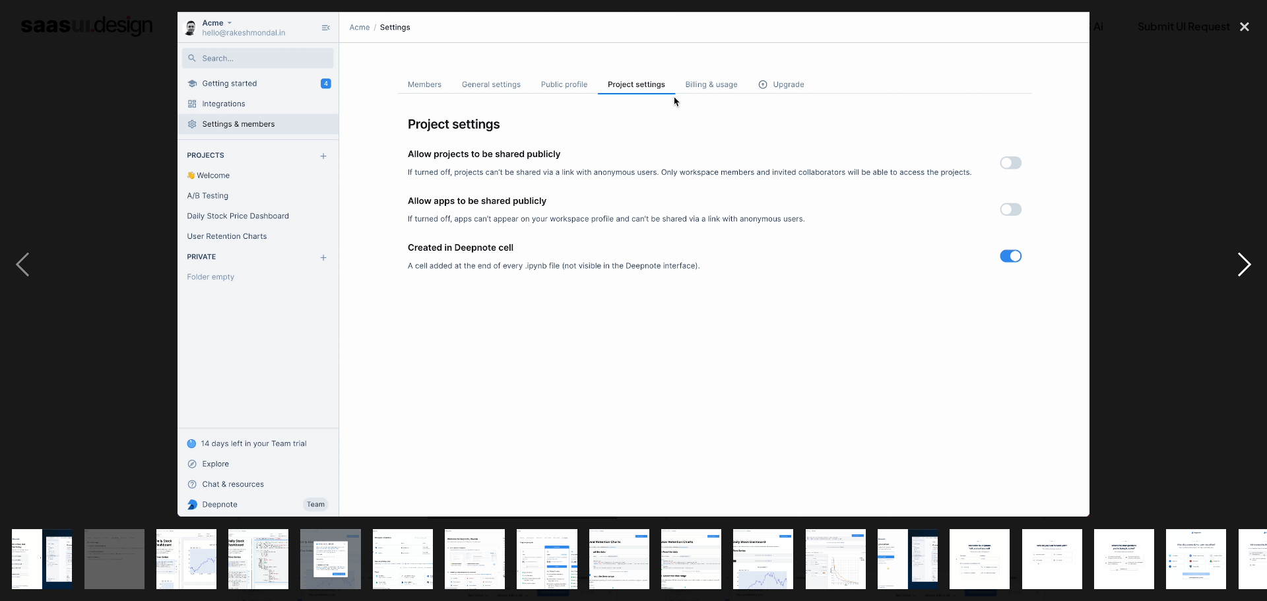
click at [1243, 274] on div "next image" at bounding box center [1244, 264] width 45 height 505
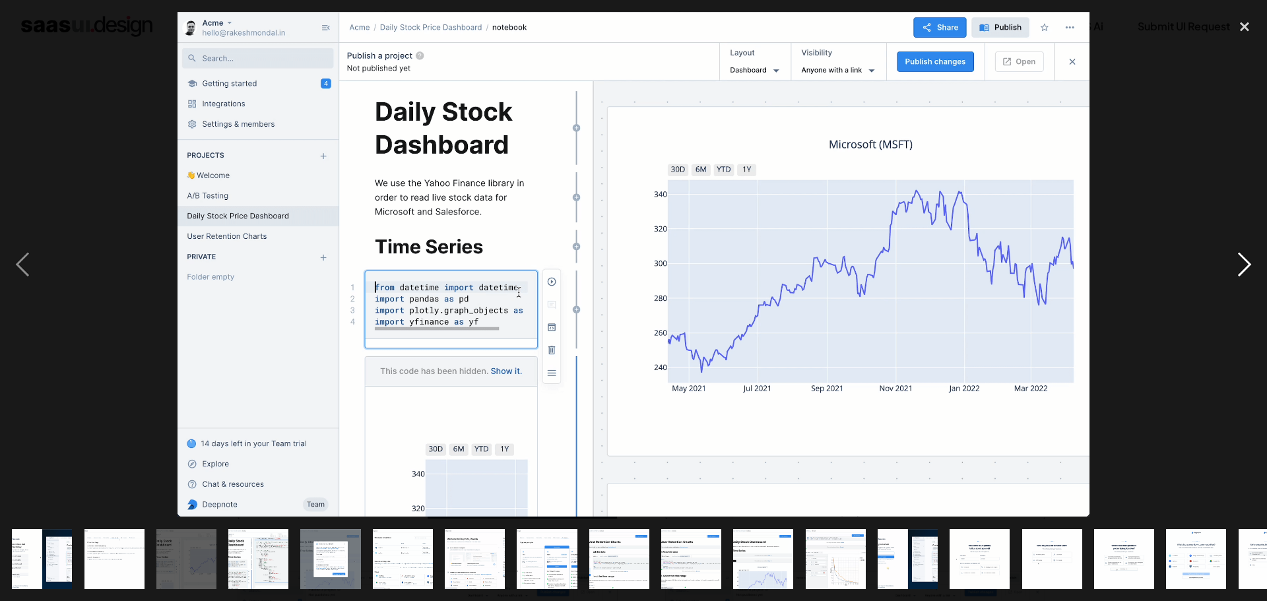
click at [1239, 269] on div "next image" at bounding box center [1244, 264] width 45 height 505
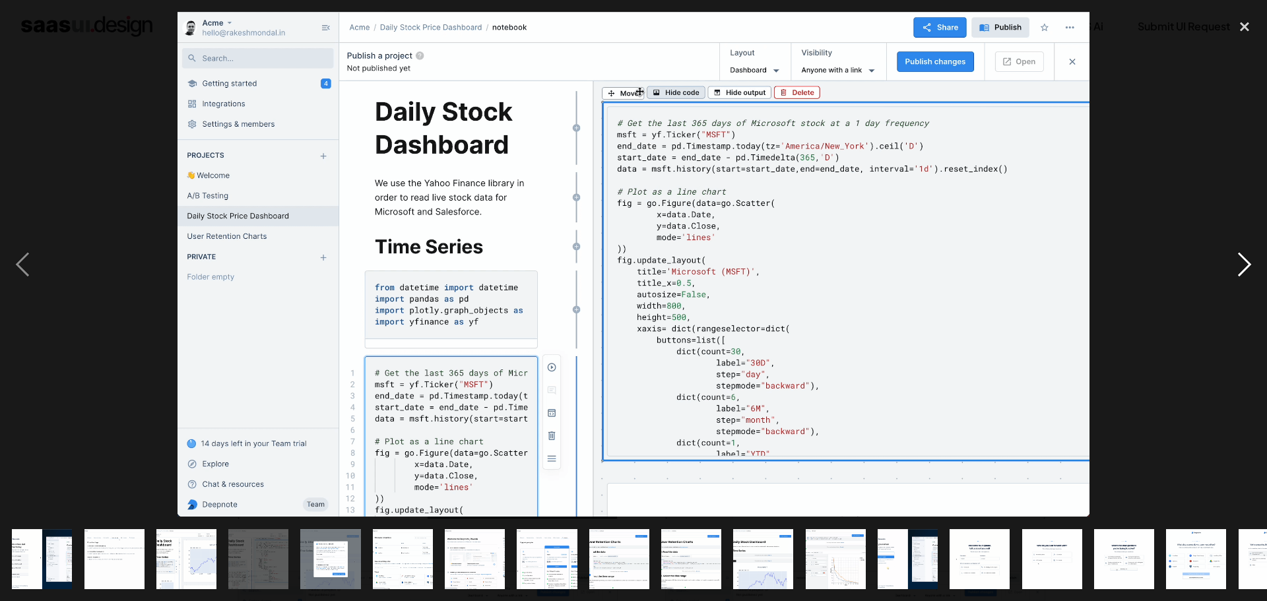
click at [1239, 269] on div "next image" at bounding box center [1244, 264] width 45 height 505
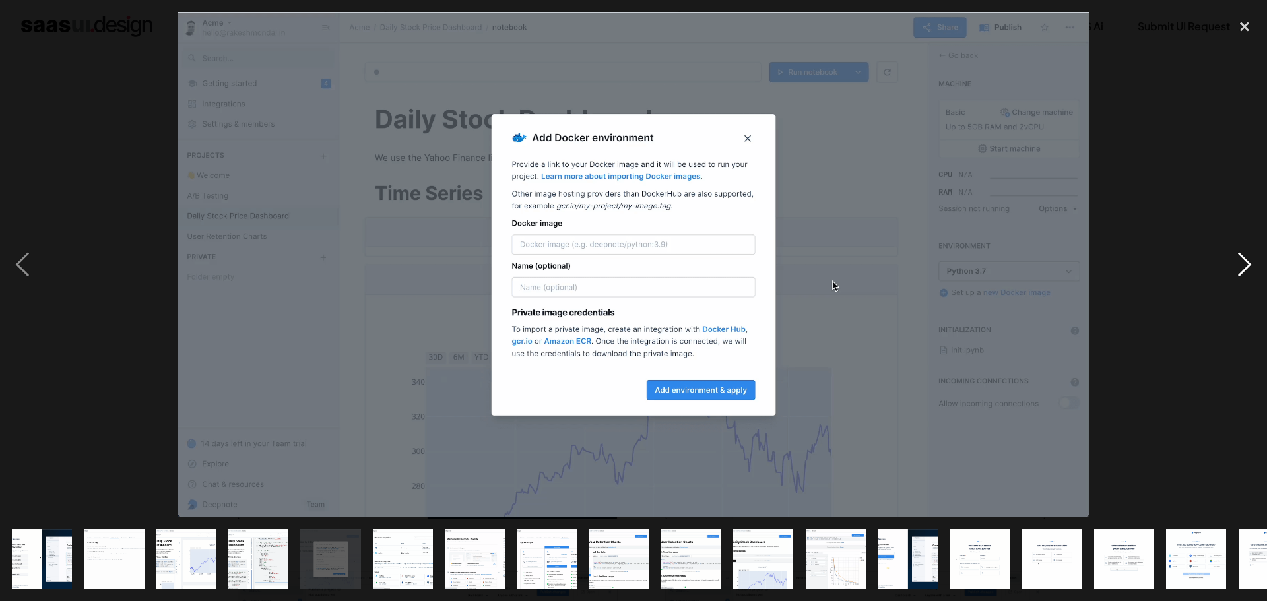
click at [1239, 269] on div "next image" at bounding box center [1244, 264] width 45 height 505
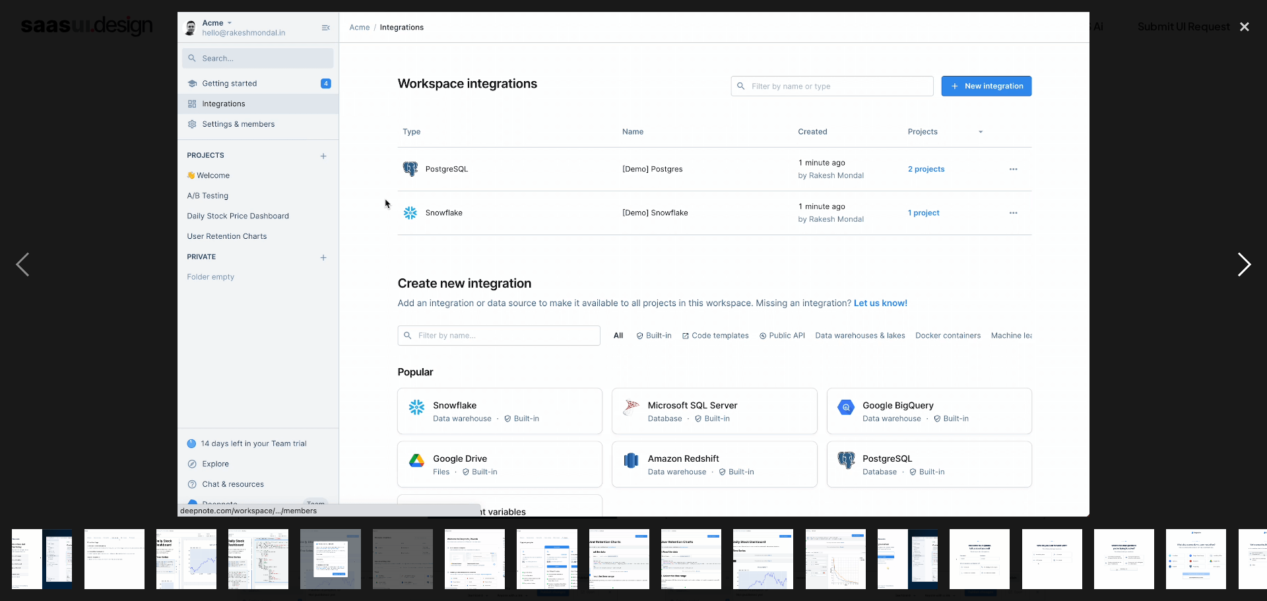
click at [1239, 269] on div "next image" at bounding box center [1244, 264] width 45 height 505
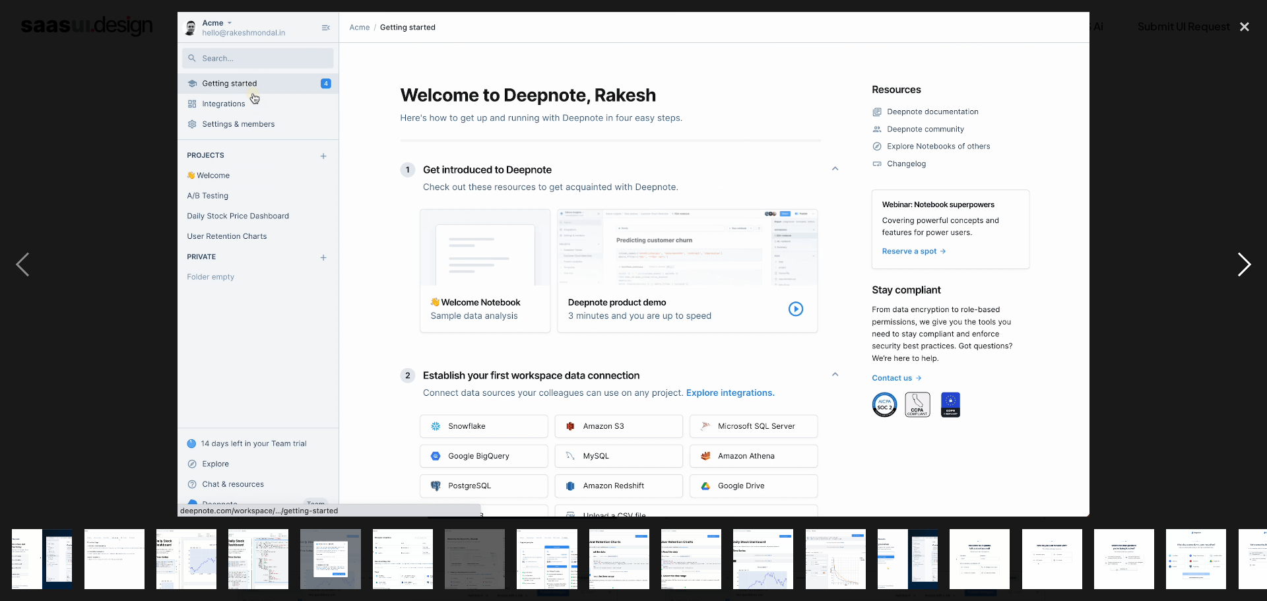
click at [1242, 267] on div "next image" at bounding box center [1244, 264] width 45 height 505
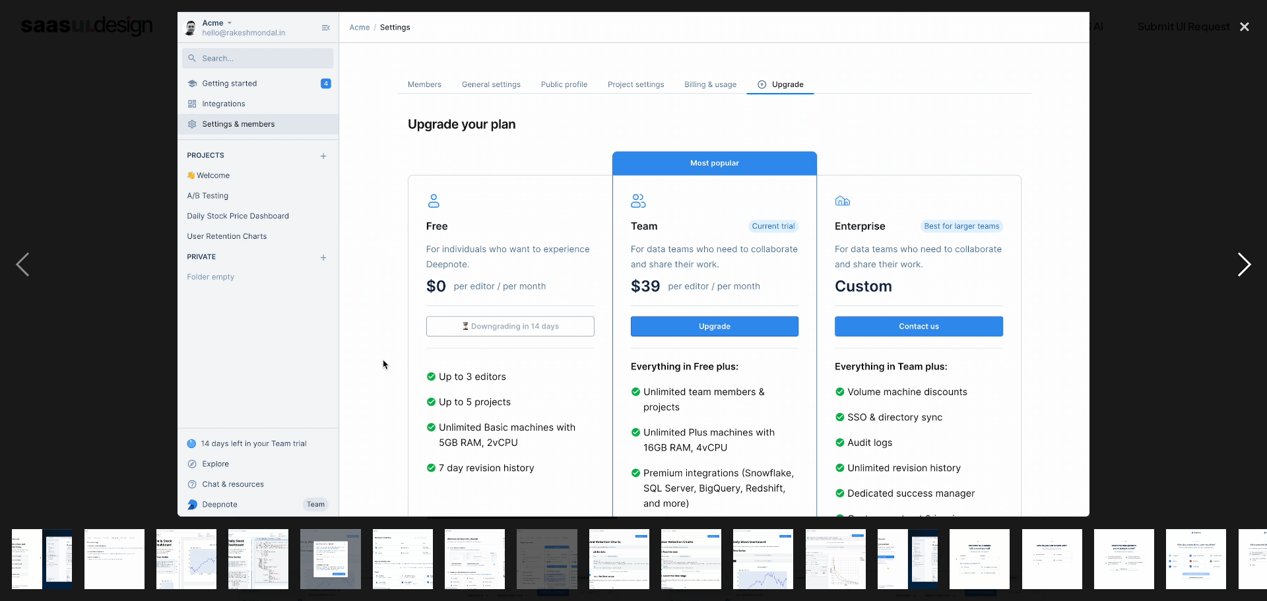
click at [1242, 267] on div "next image" at bounding box center [1244, 264] width 45 height 505
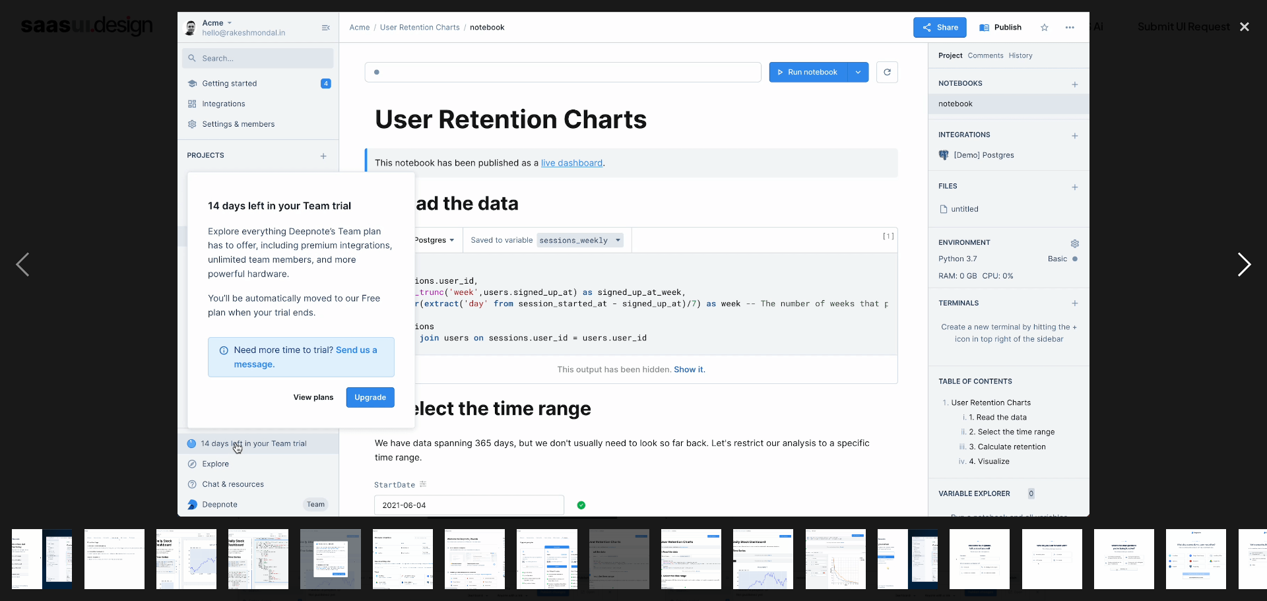
click at [1242, 267] on div "next image" at bounding box center [1244, 264] width 45 height 505
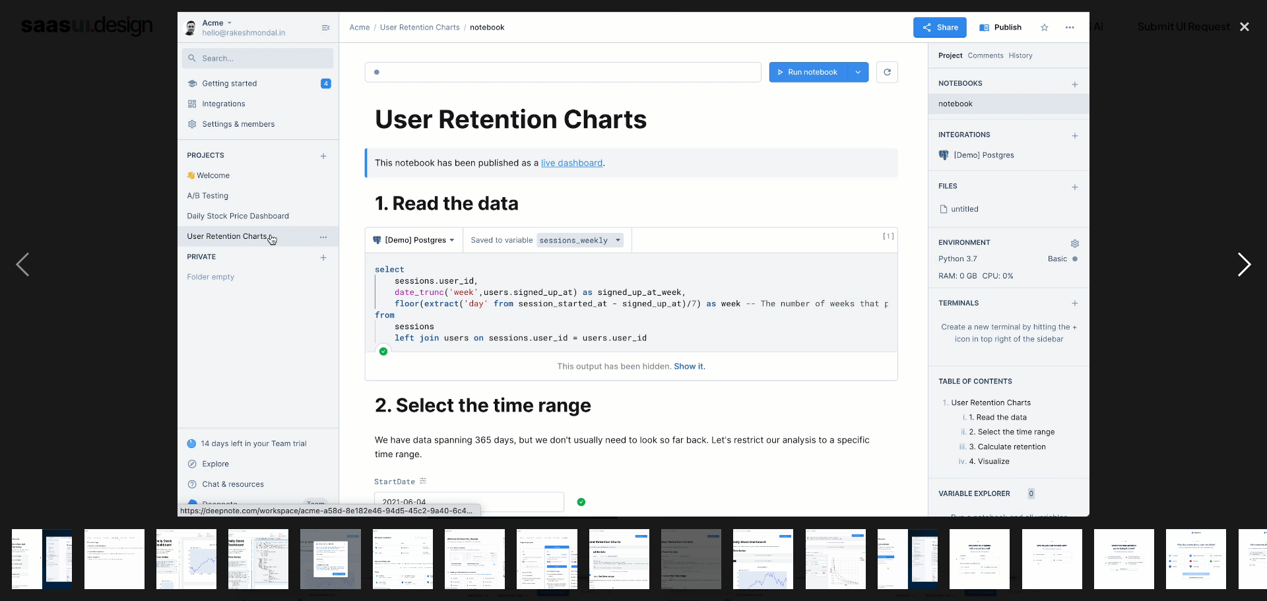
click at [1242, 267] on div "next image" at bounding box center [1244, 264] width 45 height 505
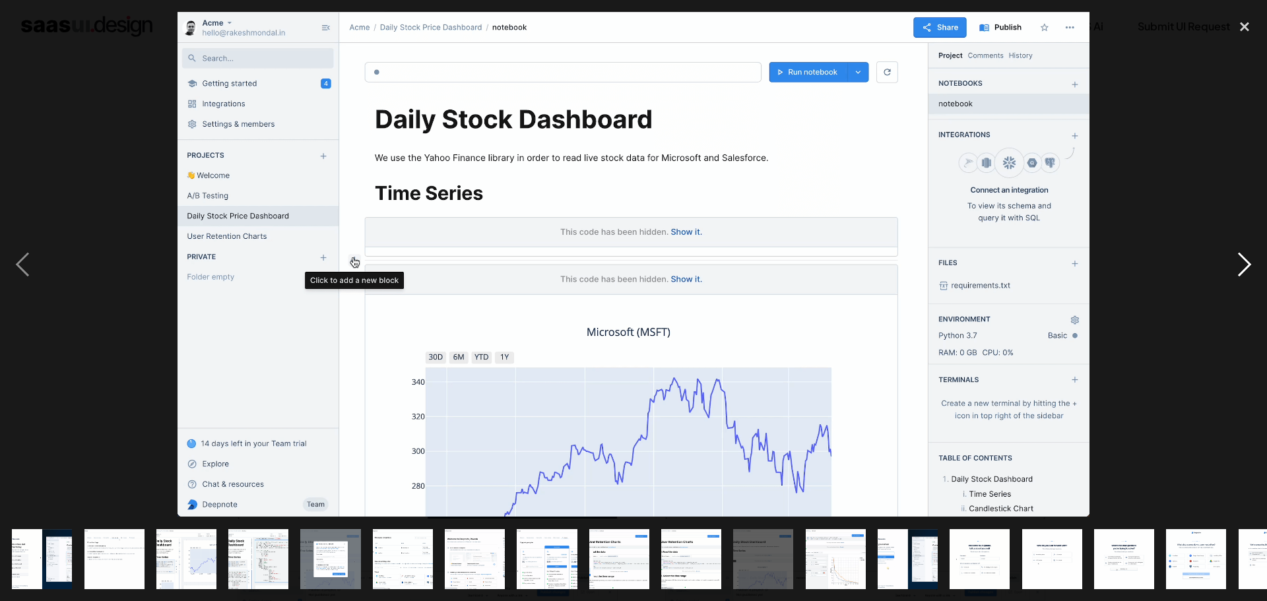
click at [1242, 267] on div "next image" at bounding box center [1244, 264] width 45 height 505
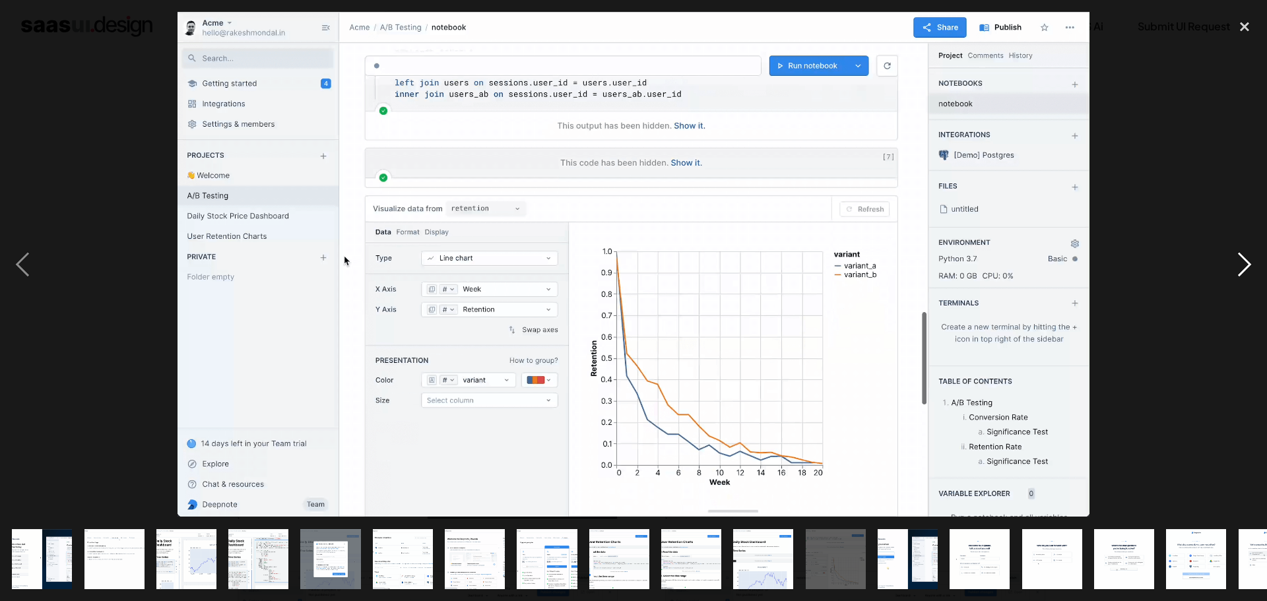
click at [1242, 267] on div "next image" at bounding box center [1244, 264] width 45 height 505
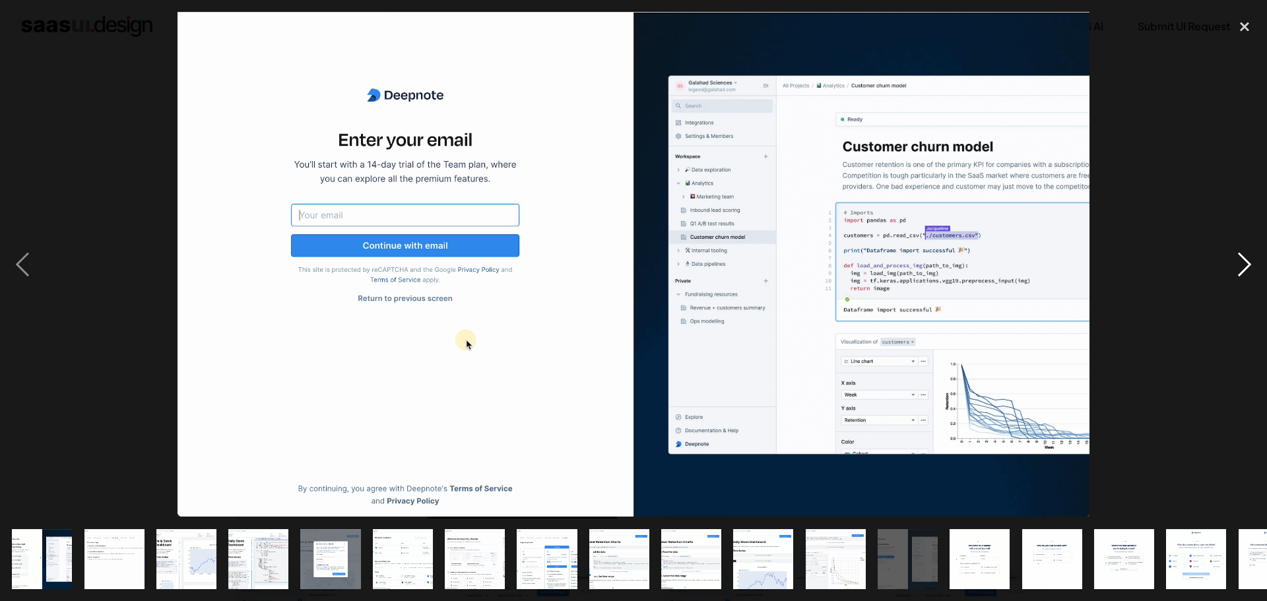
click at [1242, 267] on div "next image" at bounding box center [1244, 264] width 45 height 505
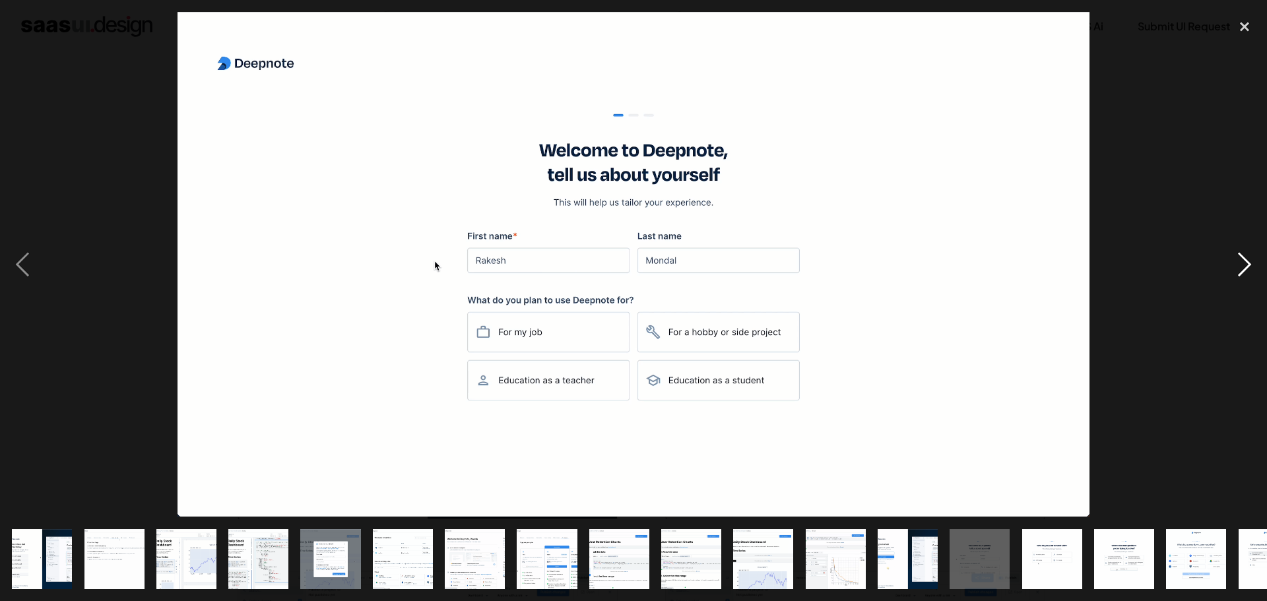
click at [1242, 267] on div "next image" at bounding box center [1244, 264] width 45 height 505
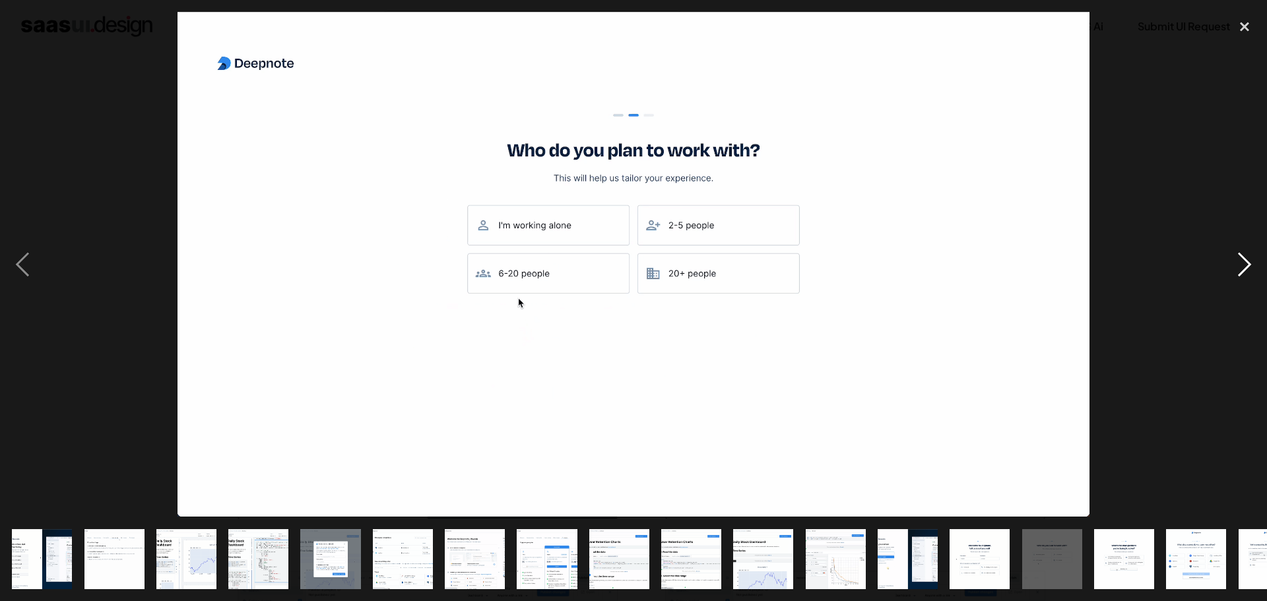
click at [1242, 267] on div "next image" at bounding box center [1244, 264] width 45 height 505
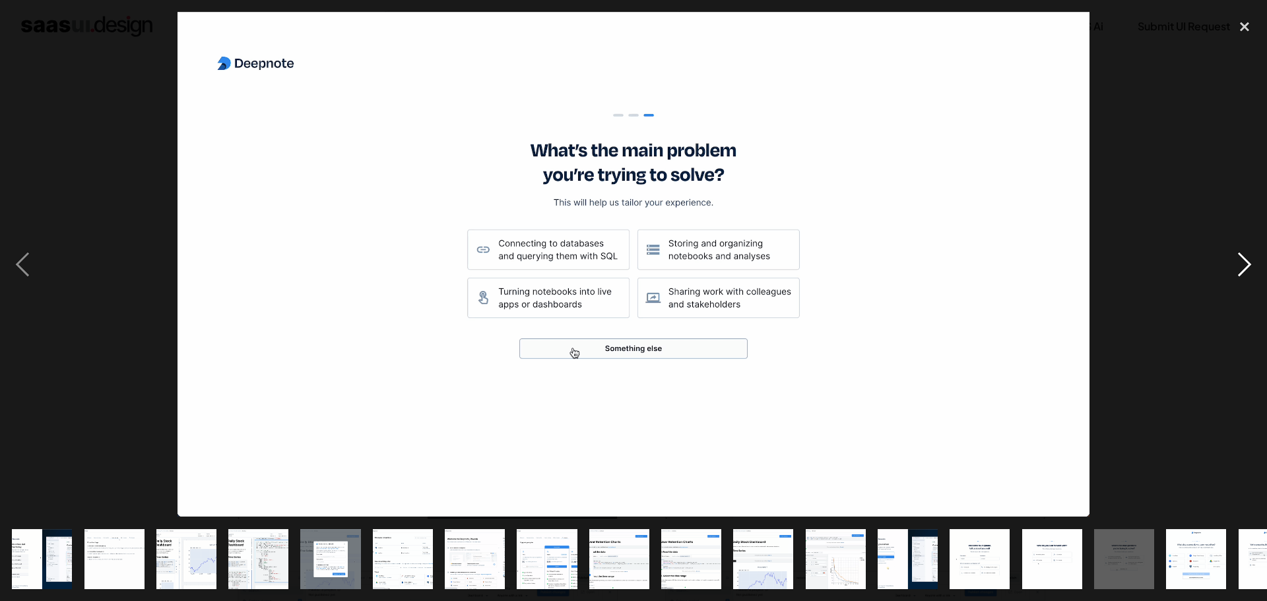
click at [1242, 267] on div "next image" at bounding box center [1244, 264] width 45 height 505
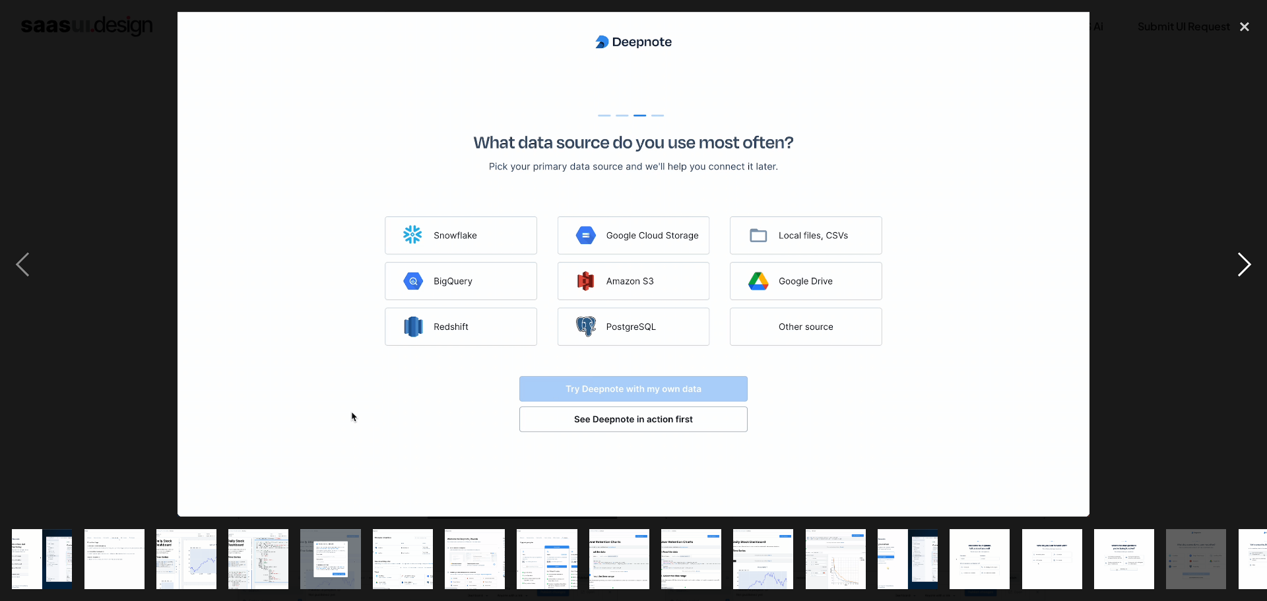
click at [1242, 267] on div "next image" at bounding box center [1244, 264] width 45 height 505
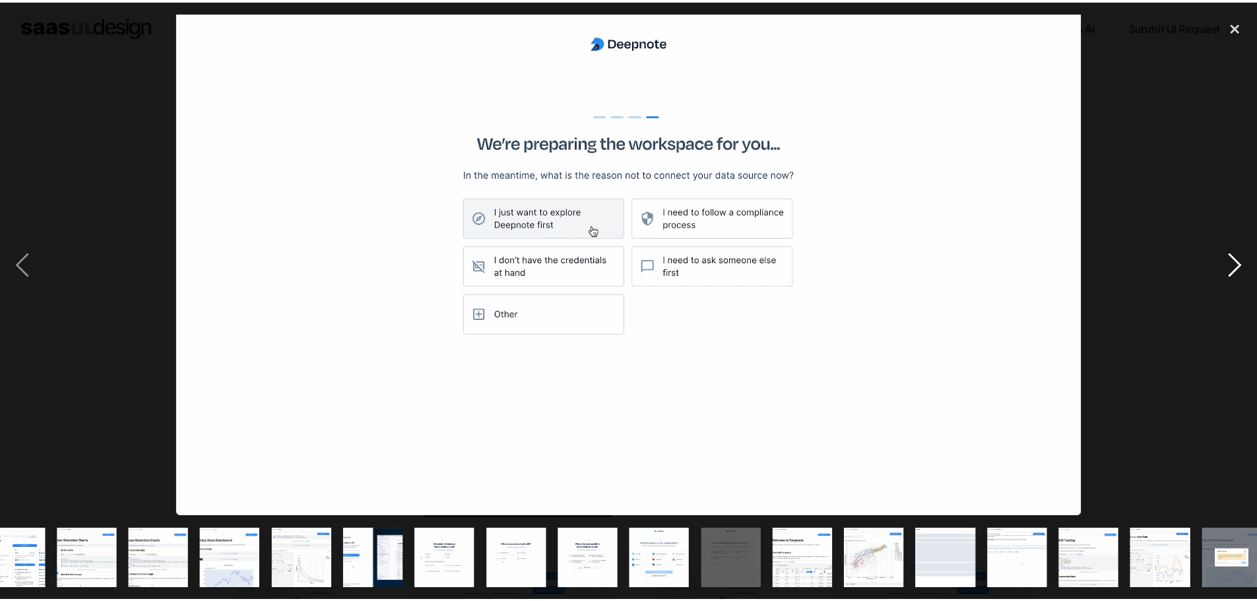
scroll to position [0, 548]
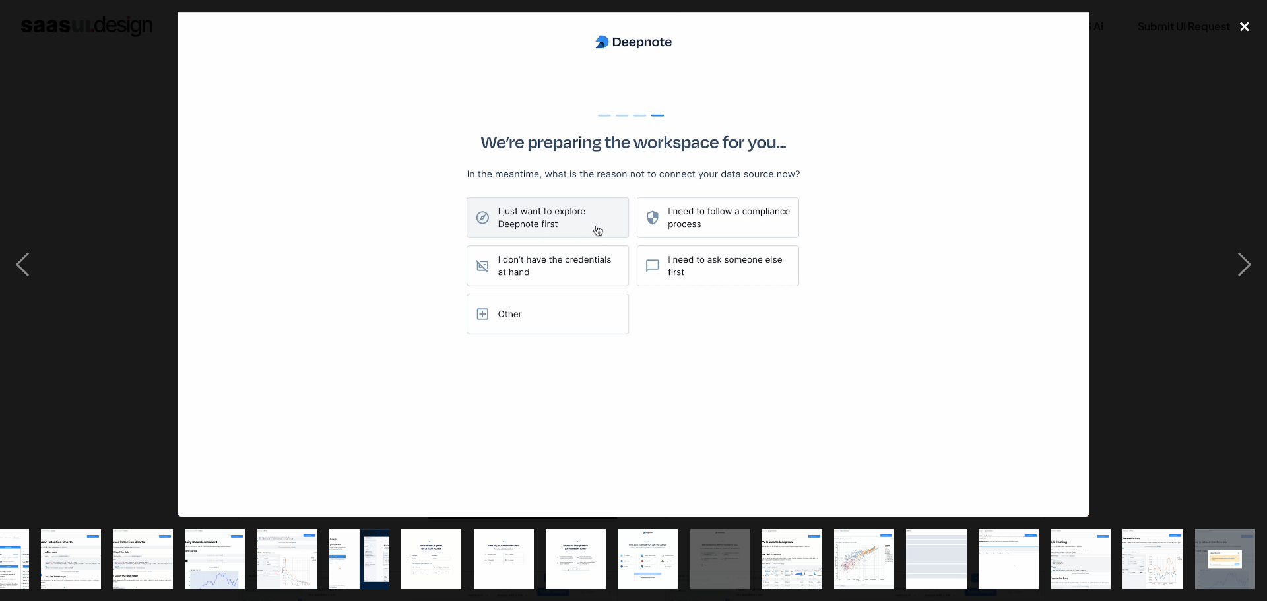
click at [1248, 21] on div "close lightbox" at bounding box center [1244, 26] width 45 height 29
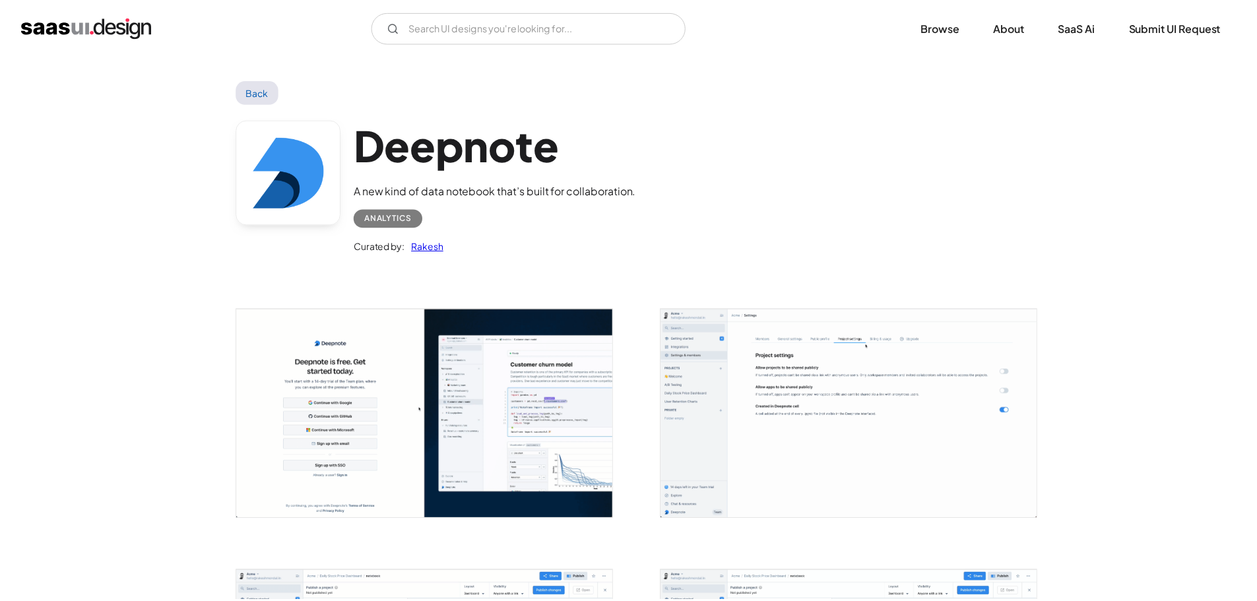
scroll to position [0, 0]
